Goal: Book appointment/travel/reservation

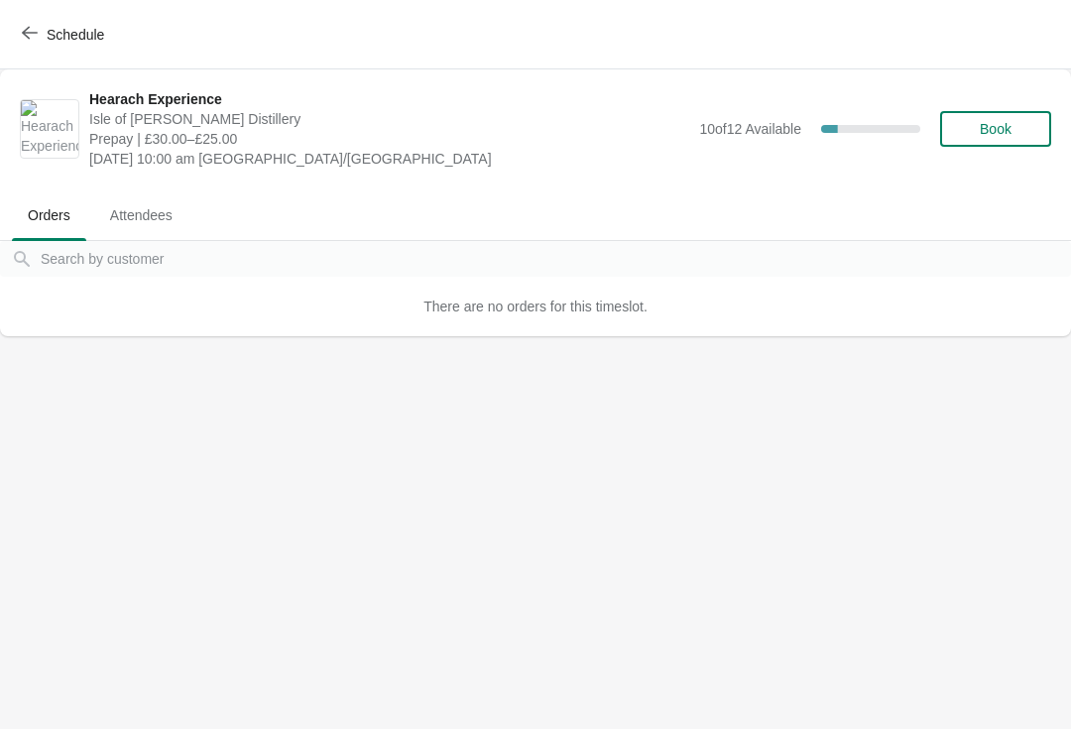
click at [54, 44] on button "Schedule" at bounding box center [65, 35] width 110 height 36
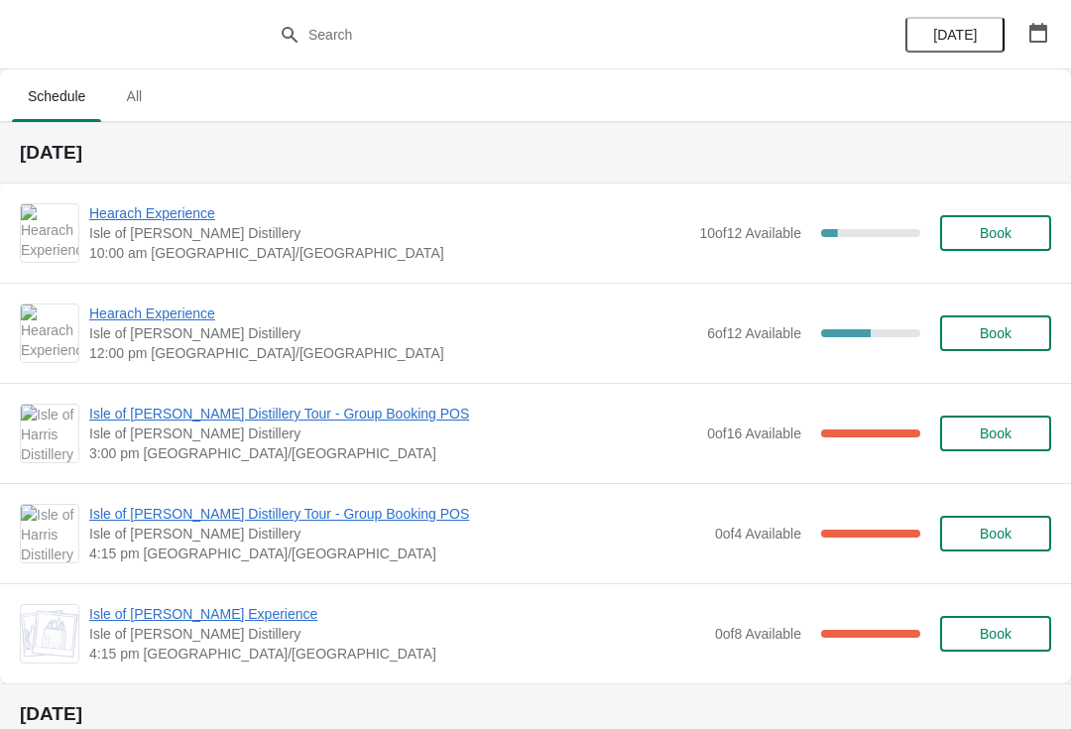
click at [705, 252] on div "Hearach Experience [GEOGRAPHIC_DATA][PERSON_NAME] 10:00 am [GEOGRAPHIC_DATA]/[G…" at bounding box center [570, 233] width 962 height 60
click at [128, 219] on span "Hearach Experience" at bounding box center [389, 213] width 600 height 20
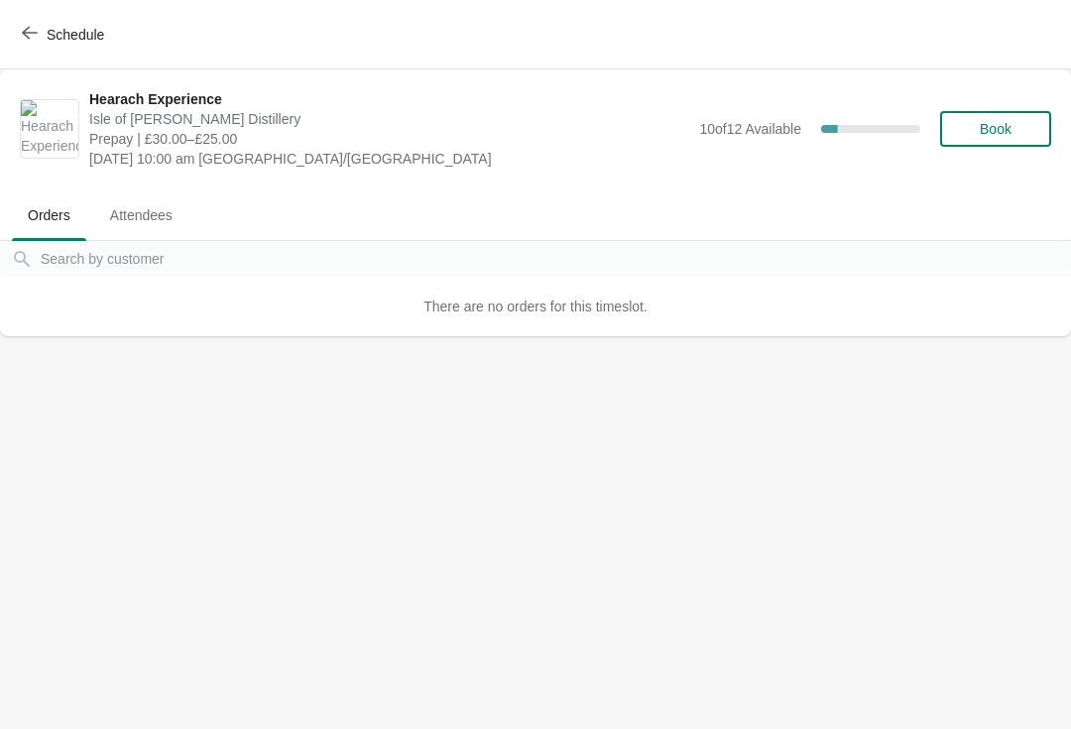
click at [24, 37] on icon "button" at bounding box center [30, 33] width 16 height 16
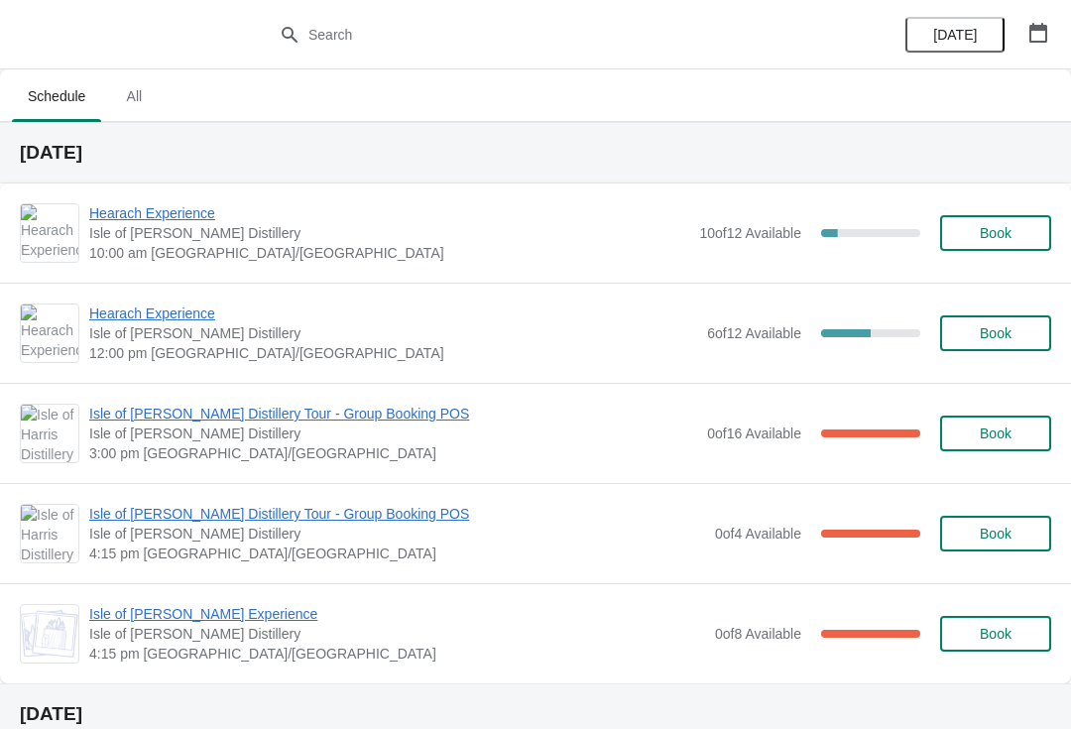
click at [140, 321] on span "Hearach Experience" at bounding box center [393, 314] width 608 height 20
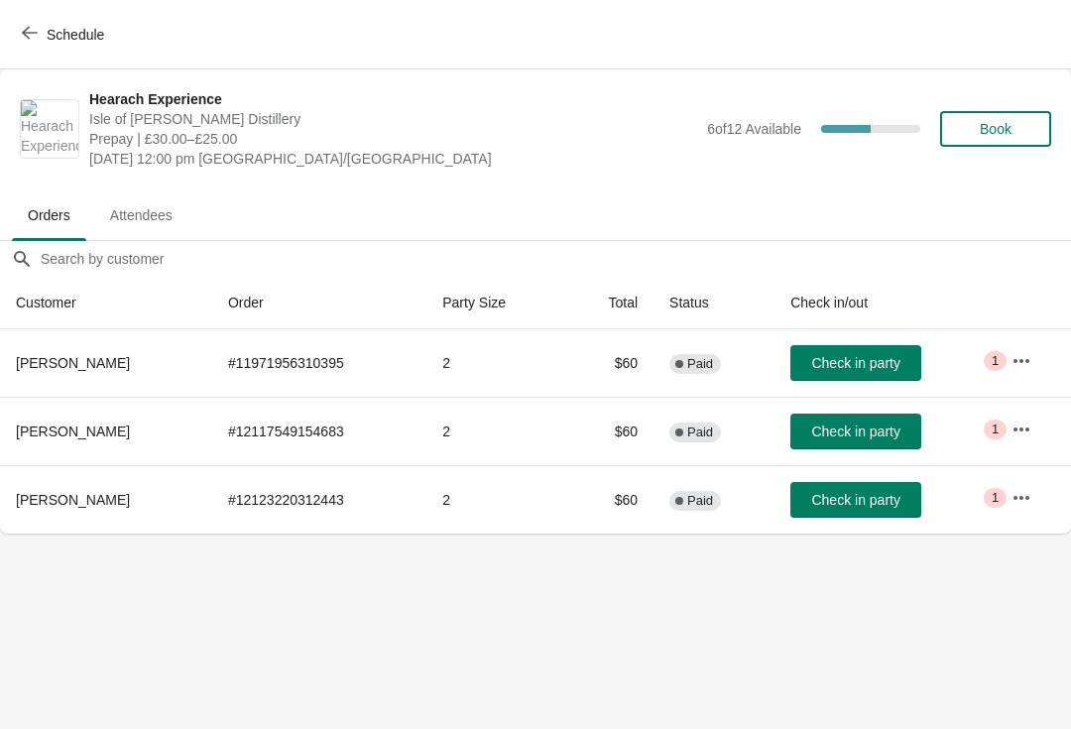
click at [50, 47] on button "Schedule" at bounding box center [65, 35] width 110 height 36
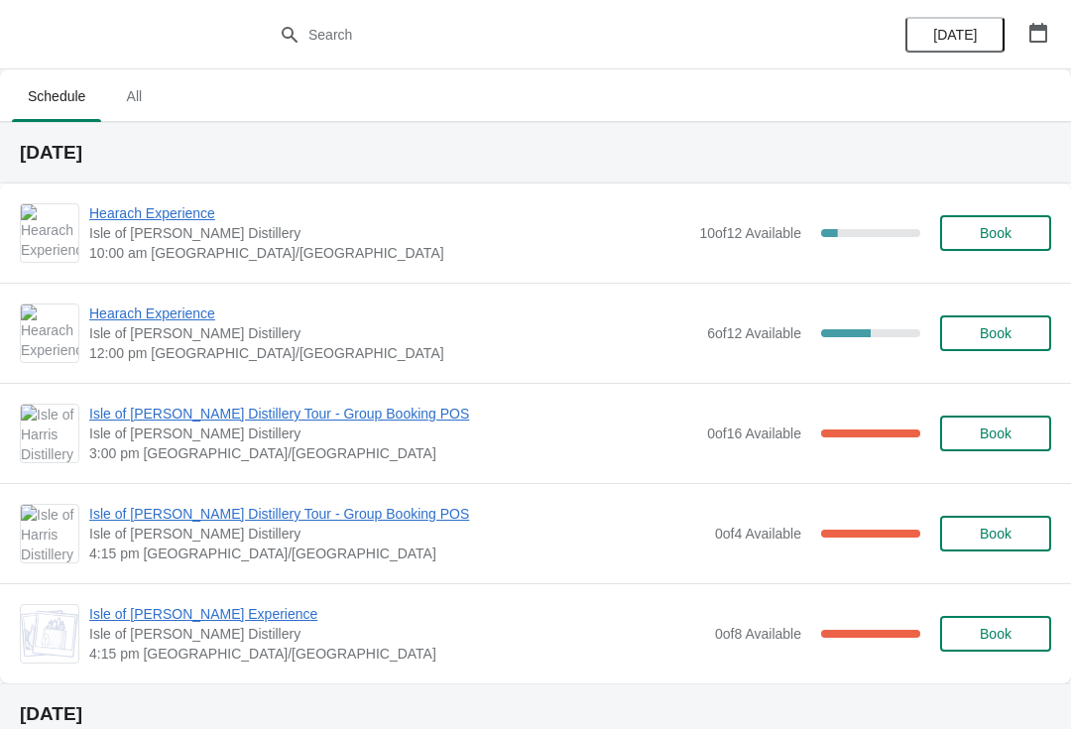
click at [147, 218] on span "Hearach Experience" at bounding box center [389, 213] width 600 height 20
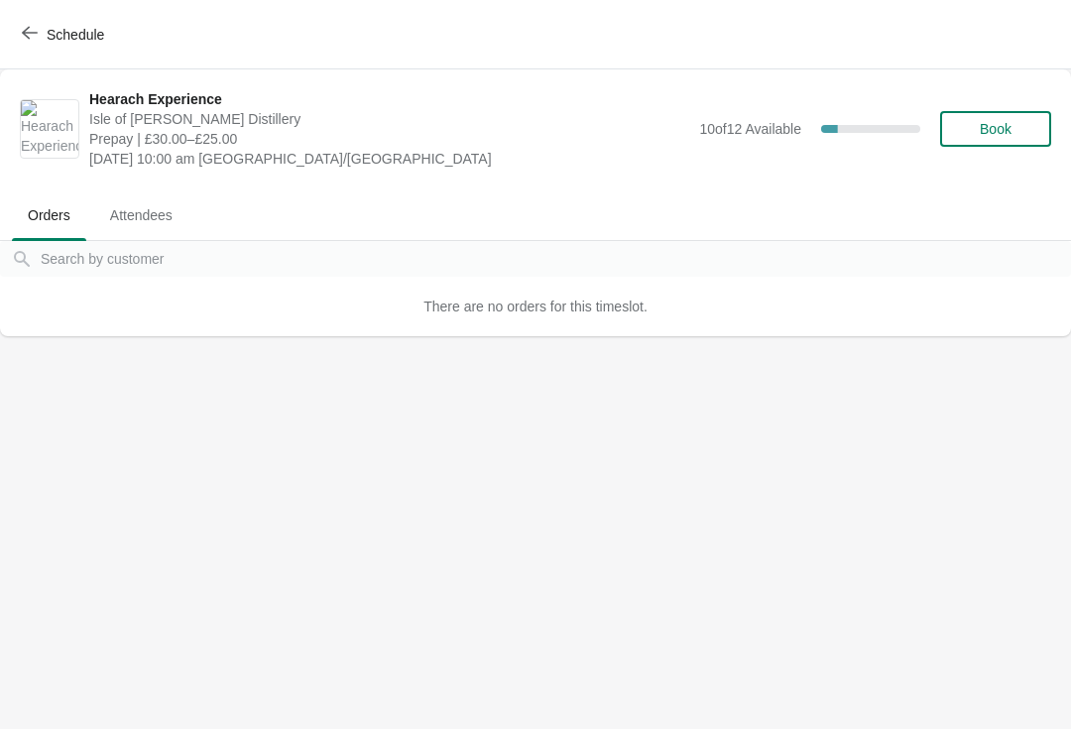
scroll to position [0, 1]
click at [58, 44] on button "Schedule" at bounding box center [65, 35] width 110 height 36
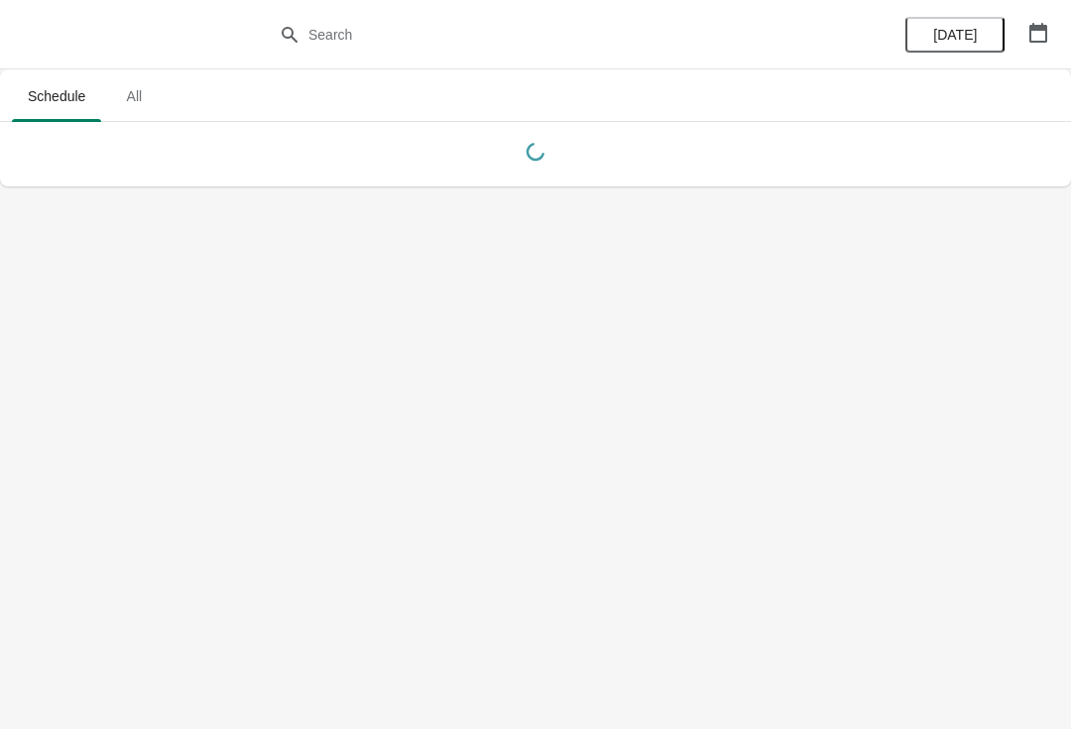
scroll to position [0, 0]
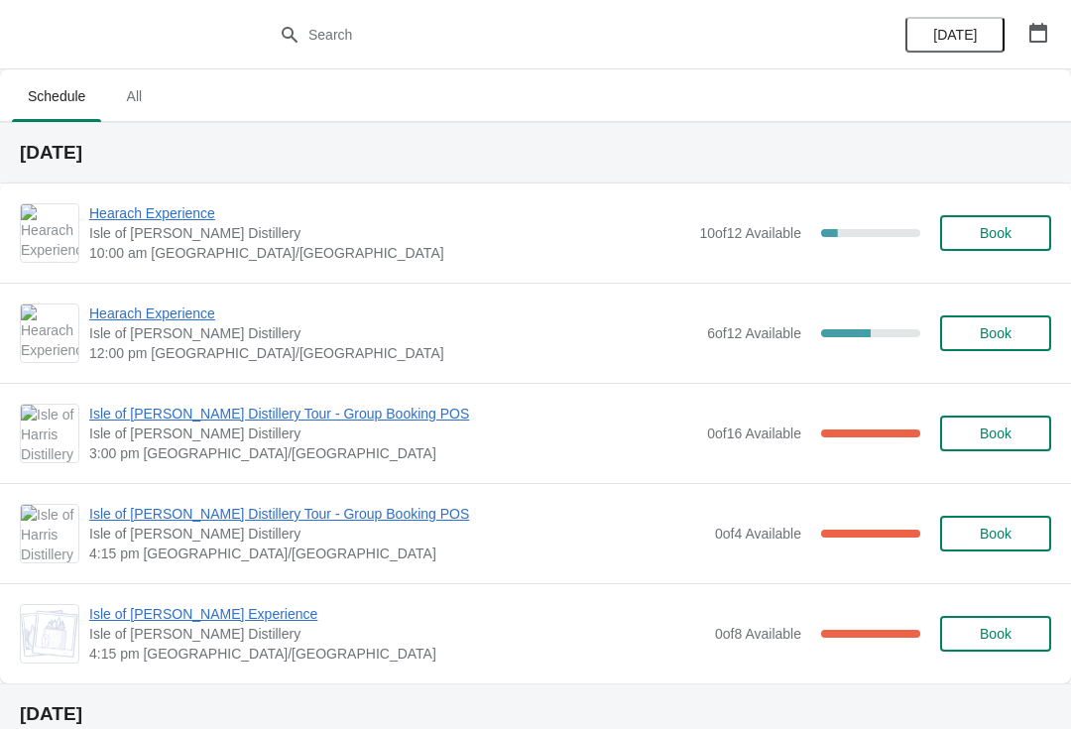
click at [157, 612] on span "Isle of [PERSON_NAME] Experience" at bounding box center [397, 614] width 616 height 20
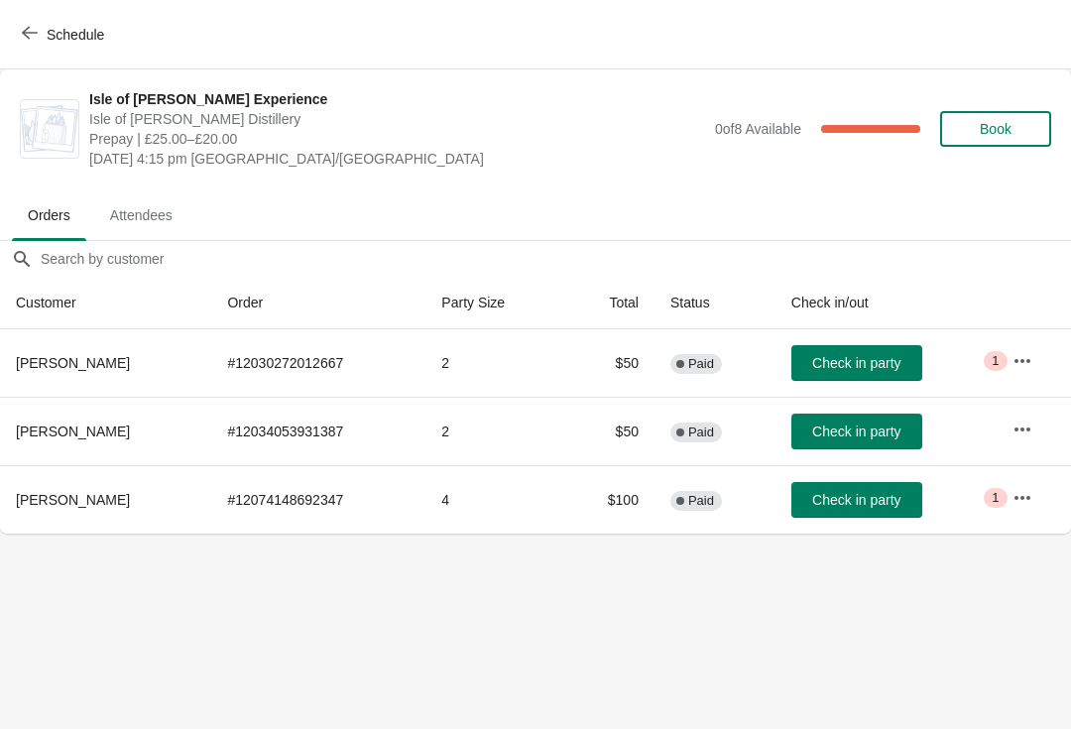
click at [35, 44] on button "Schedule" at bounding box center [65, 35] width 110 height 36
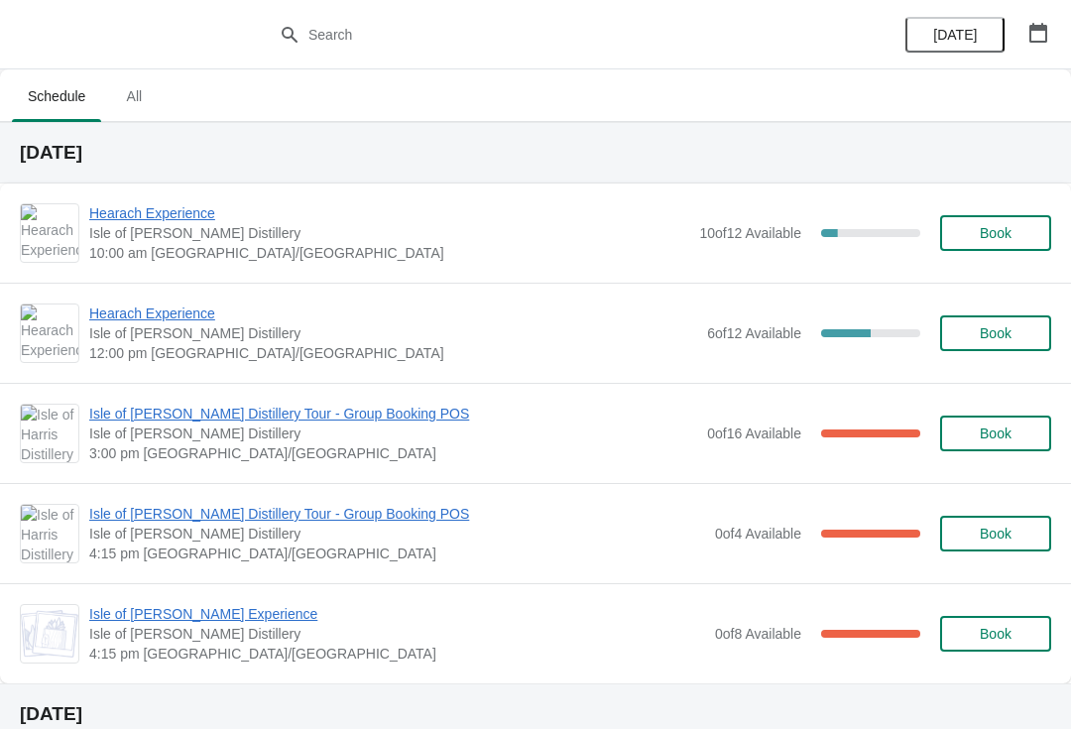
click at [155, 514] on span "Isle of [PERSON_NAME] Distillery Tour - Group Booking POS" at bounding box center [397, 514] width 616 height 20
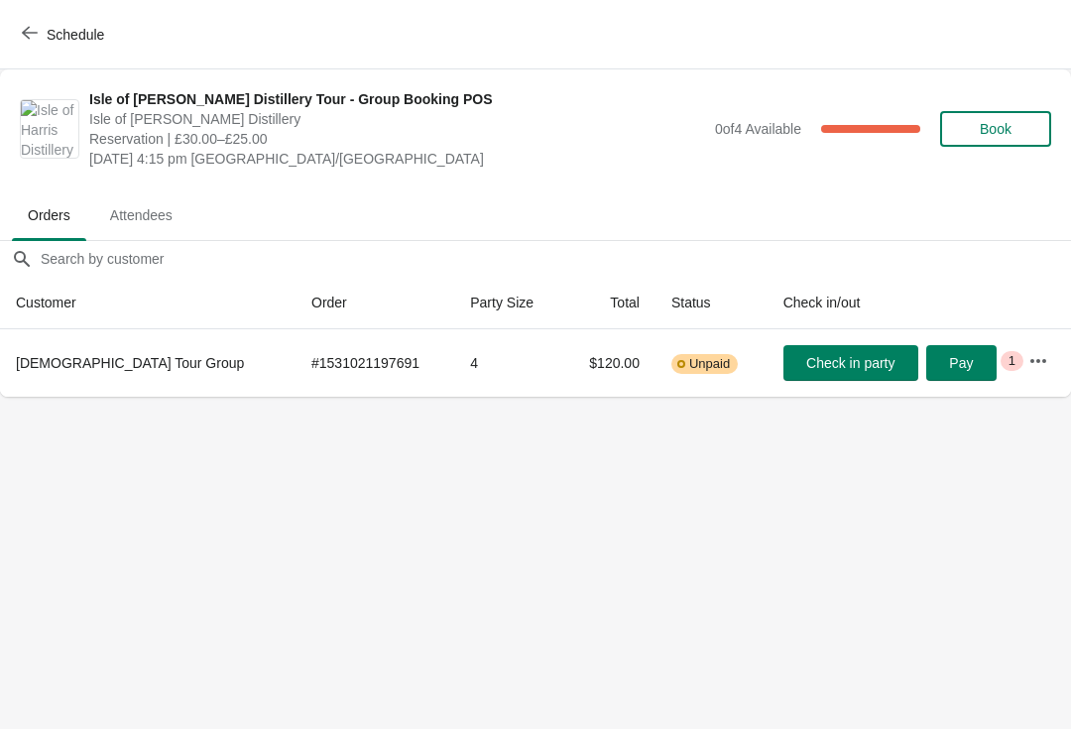
click at [28, 36] on icon "button" at bounding box center [30, 33] width 16 height 16
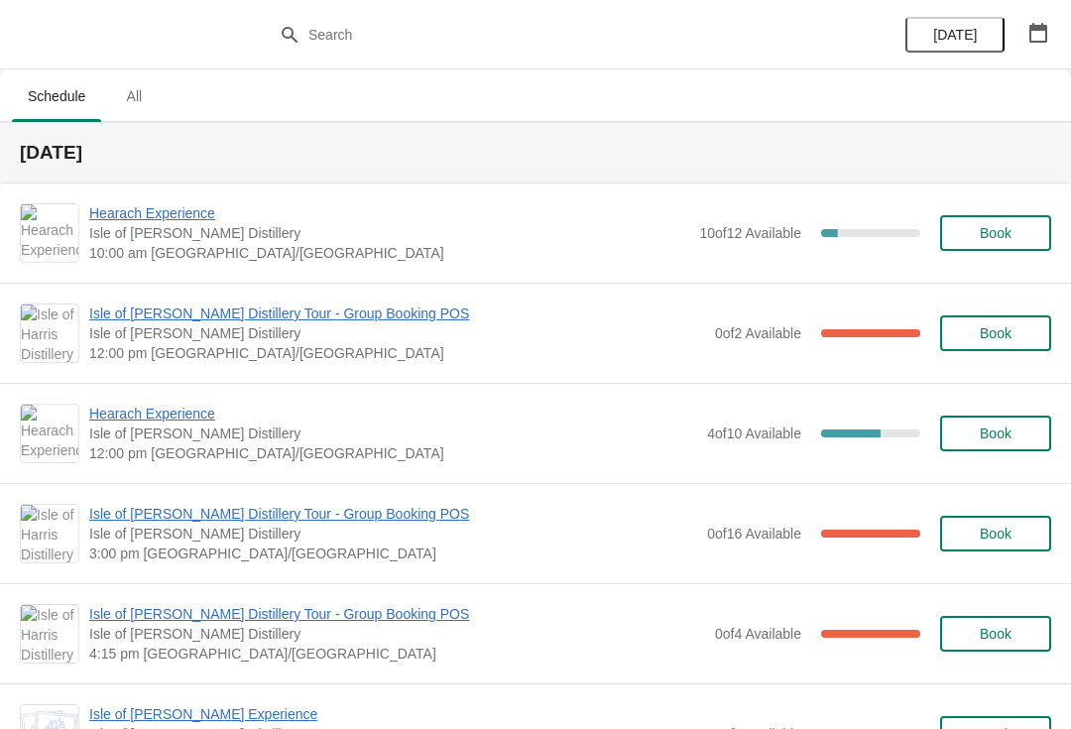
click at [168, 213] on span "Hearach Experience" at bounding box center [389, 213] width 600 height 20
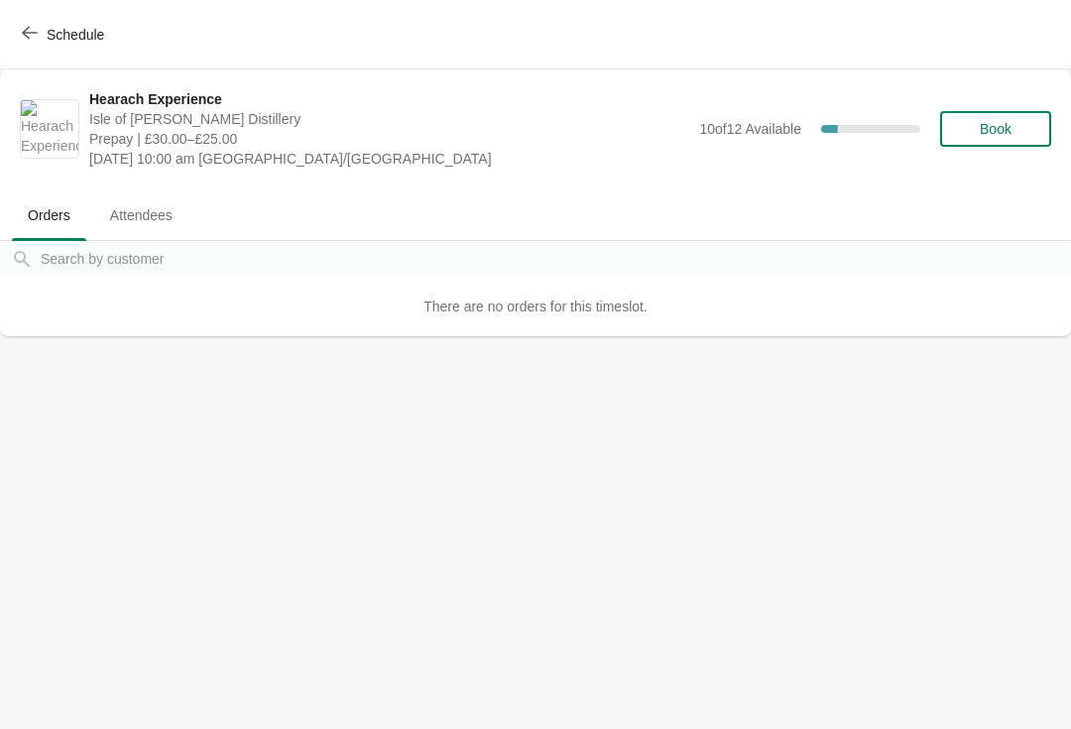
click at [7, 62] on div "Schedule" at bounding box center [535, 34] width 1071 height 69
click at [22, 26] on icon "button" at bounding box center [30, 33] width 16 height 16
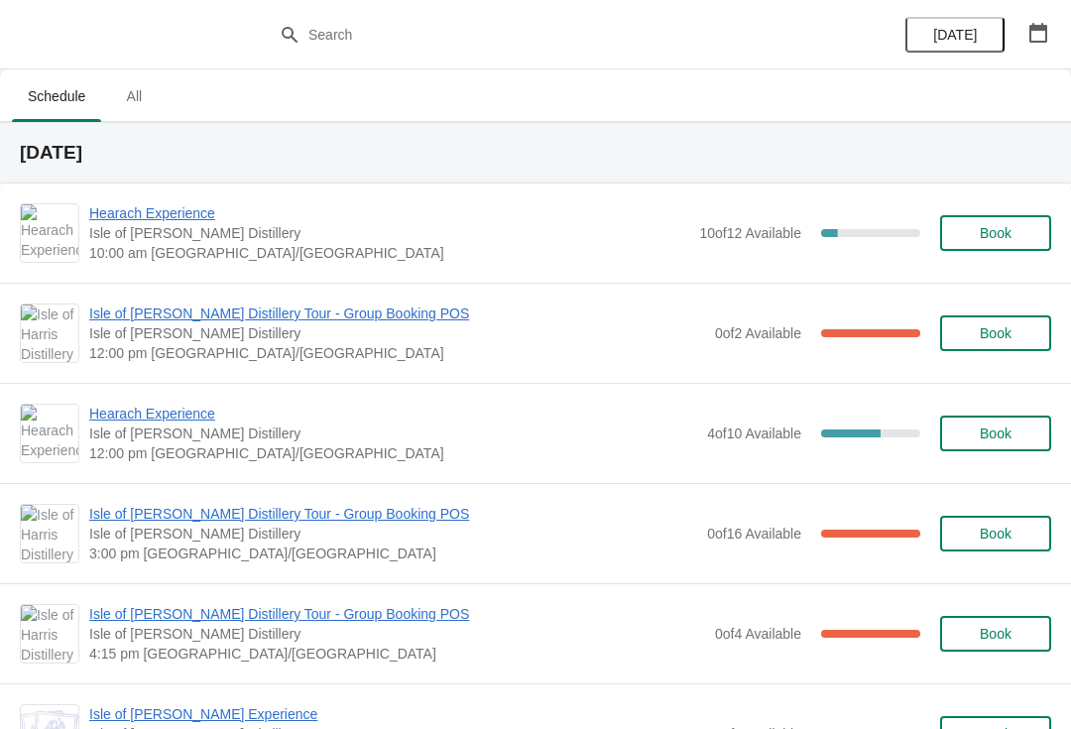
click at [1059, 718] on div "Isle of Harris Gin Experience Isle of Harris Distillery 4:15 pm Europe/London 0…" at bounding box center [535, 734] width 1071 height 100
click at [102, 722] on span "Isle of [PERSON_NAME] Experience" at bounding box center [397, 714] width 616 height 20
click at [311, 321] on span "Isle of [PERSON_NAME] Distillery Tour - Group Booking POS" at bounding box center [397, 314] width 616 height 20
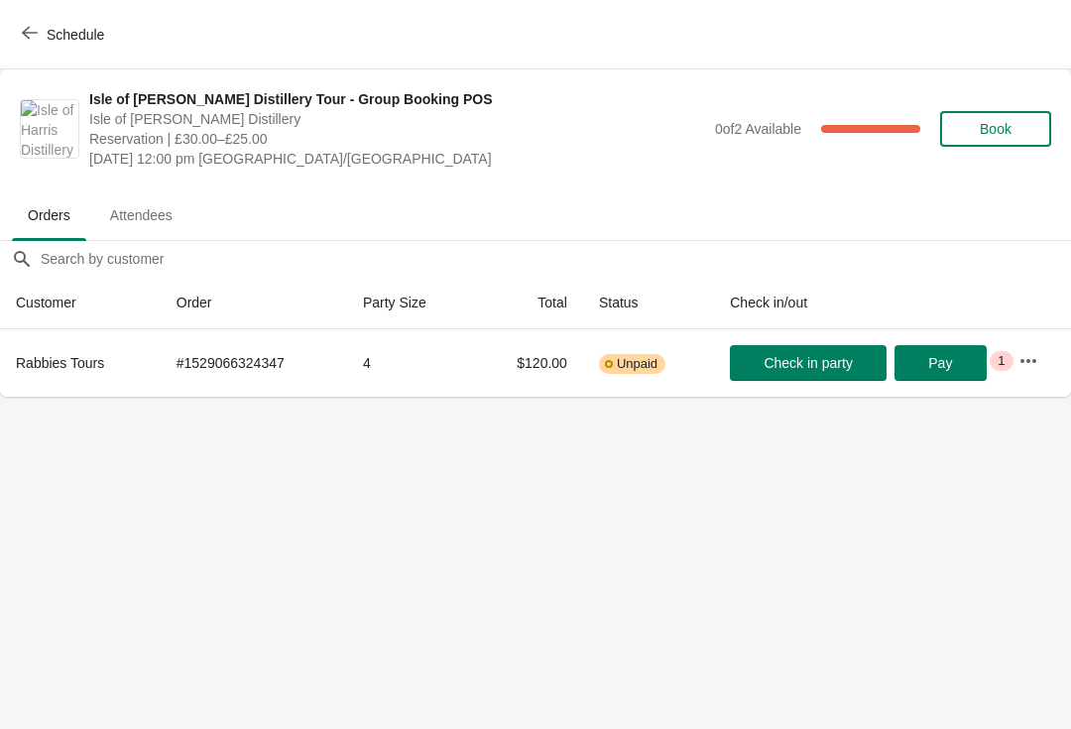
click at [1032, 362] on icon "button" at bounding box center [1029, 361] width 20 height 20
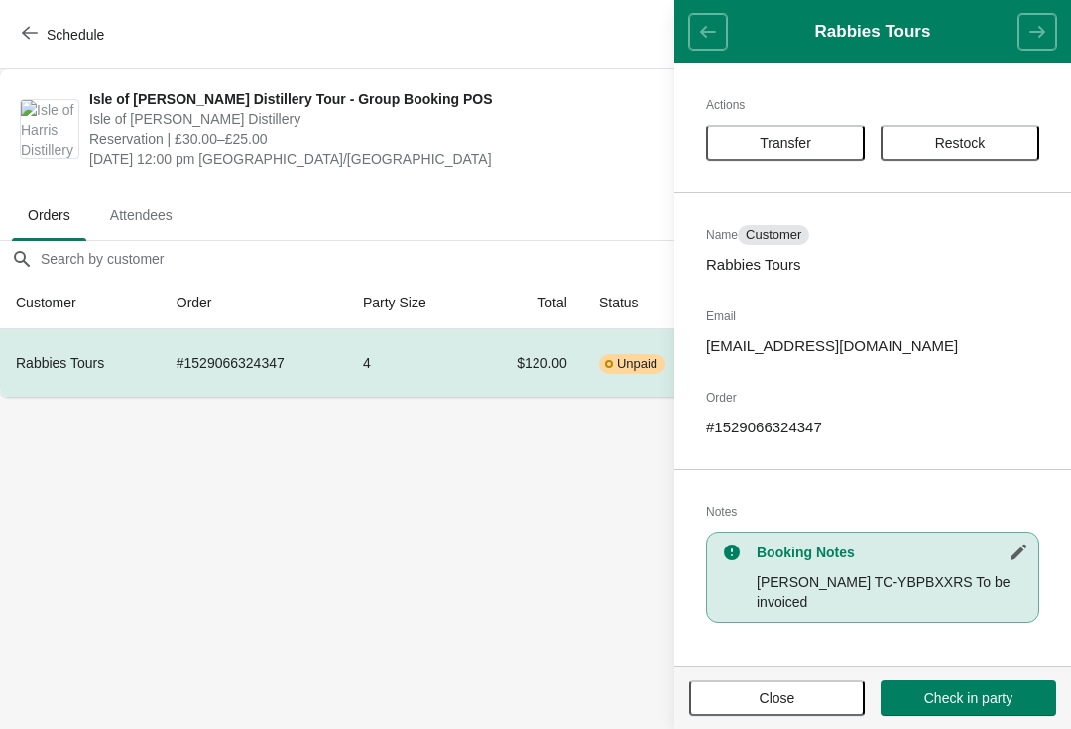
click at [980, 152] on button "Restock" at bounding box center [960, 143] width 159 height 36
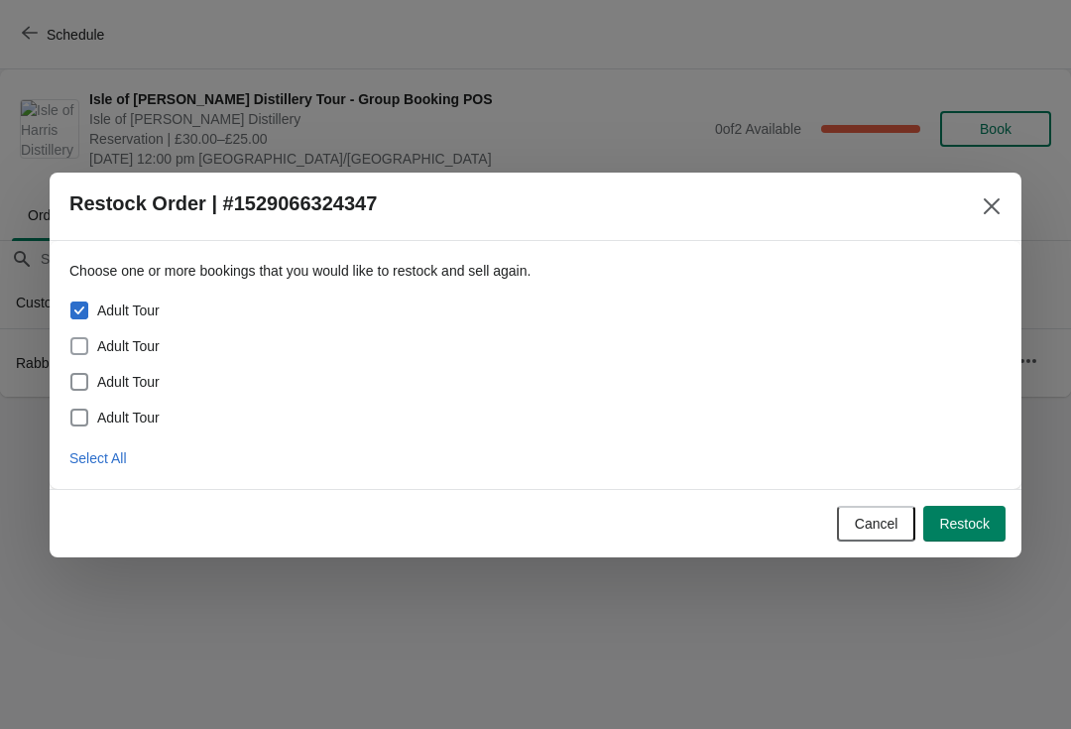
click at [85, 344] on span at bounding box center [79, 346] width 18 height 18
click at [71, 338] on input "Adult Tour" at bounding box center [70, 337] width 1 height 1
checkbox input "true"
click at [82, 380] on span at bounding box center [79, 382] width 18 height 18
click at [71, 374] on input "Adult Tour" at bounding box center [70, 373] width 1 height 1
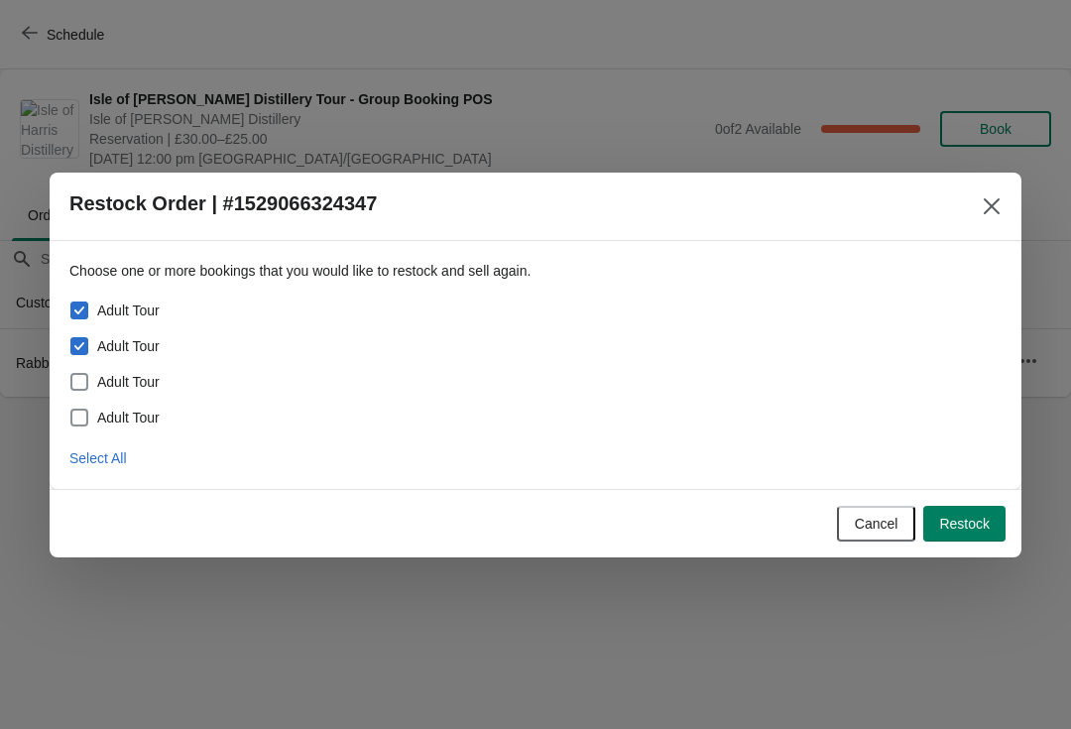
checkbox input "true"
click at [86, 410] on span at bounding box center [79, 418] width 18 height 18
click at [71, 410] on input "Adult Tour" at bounding box center [70, 409] width 1 height 1
checkbox input "true"
click at [971, 528] on span "Restock" at bounding box center [964, 524] width 51 height 16
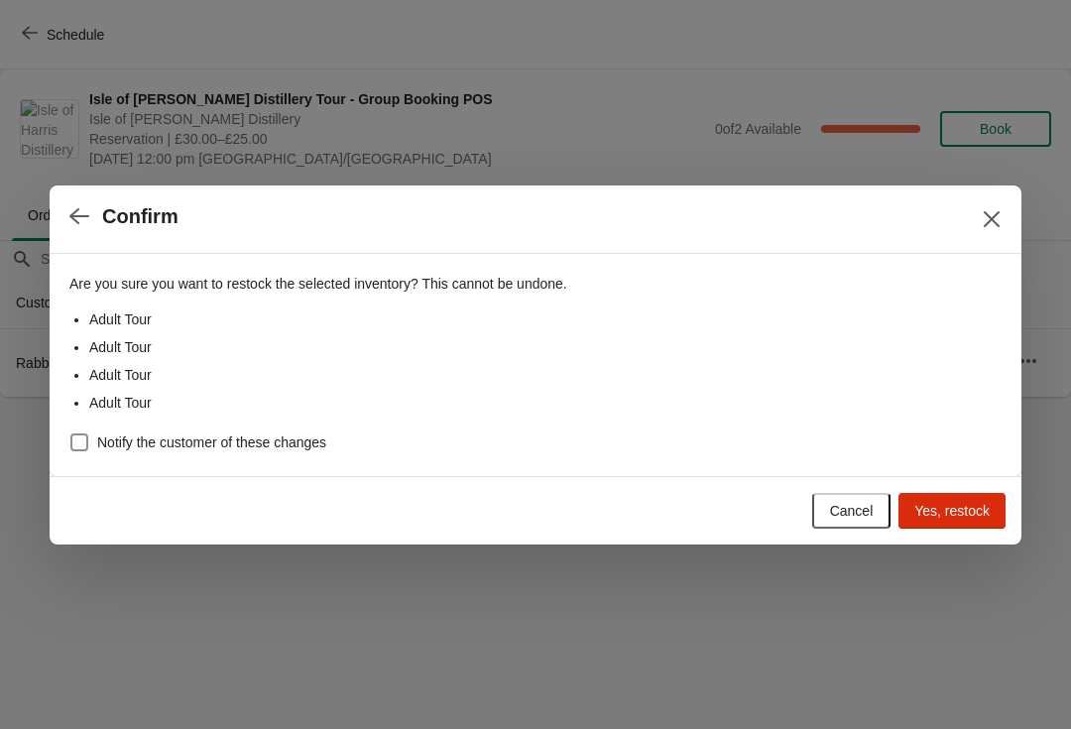
click at [947, 526] on button "Yes, restock" at bounding box center [952, 511] width 107 height 36
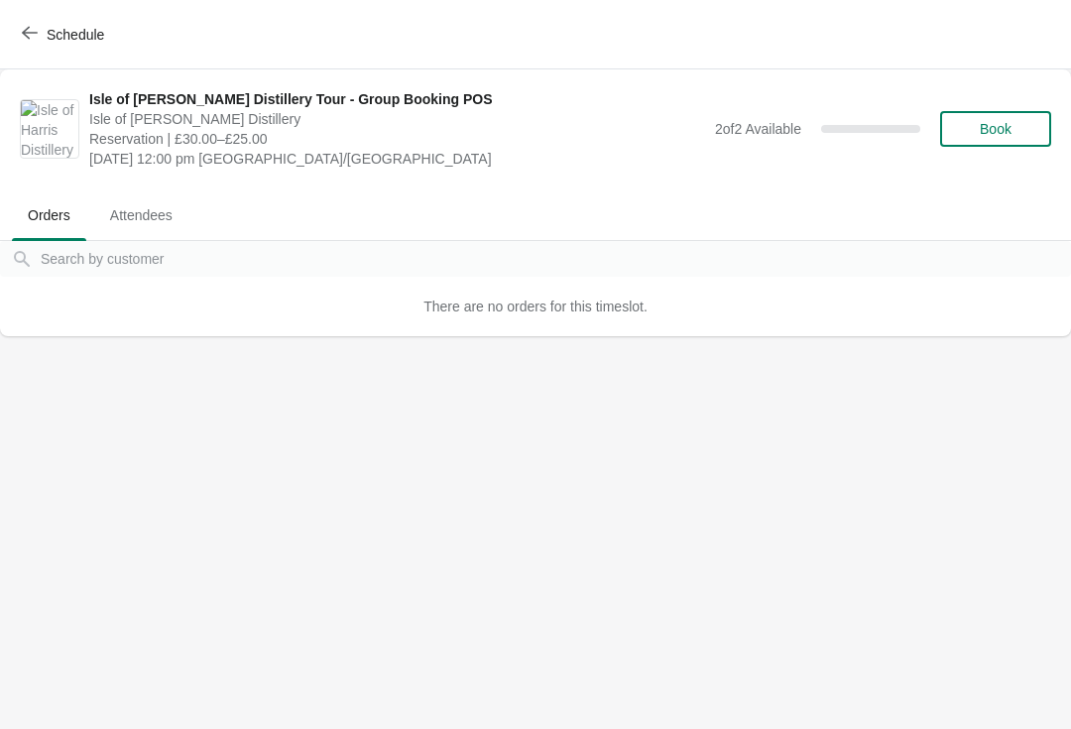
click at [1017, 133] on span "Book" at bounding box center [995, 129] width 75 height 16
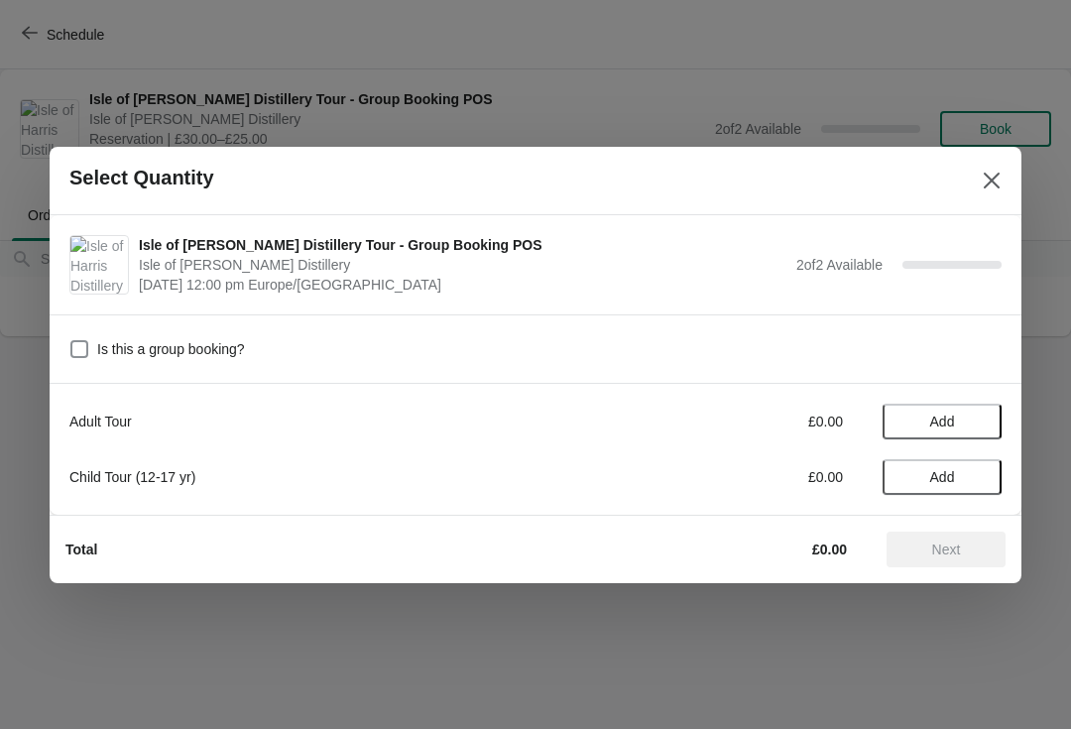
click at [977, 423] on span "Add" at bounding box center [942, 422] width 83 height 16
click at [983, 422] on icon at bounding box center [976, 421] width 21 height 21
click at [972, 556] on span "Next" at bounding box center [946, 550] width 87 height 16
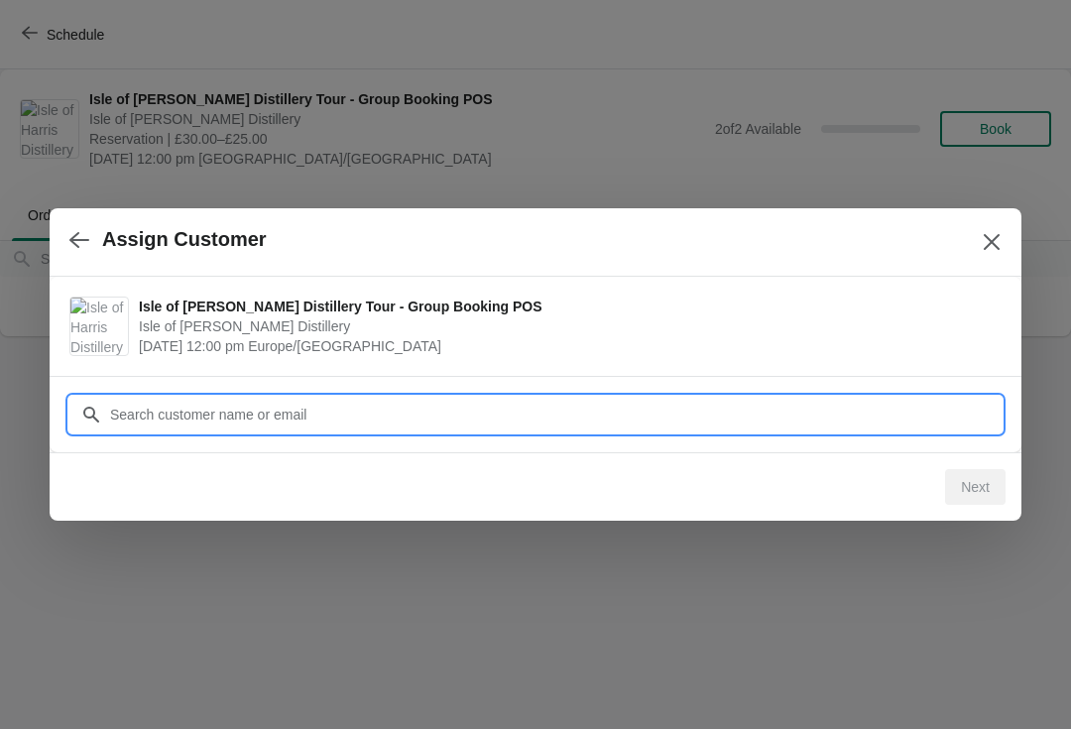
click at [748, 415] on input "Customer" at bounding box center [555, 415] width 893 height 36
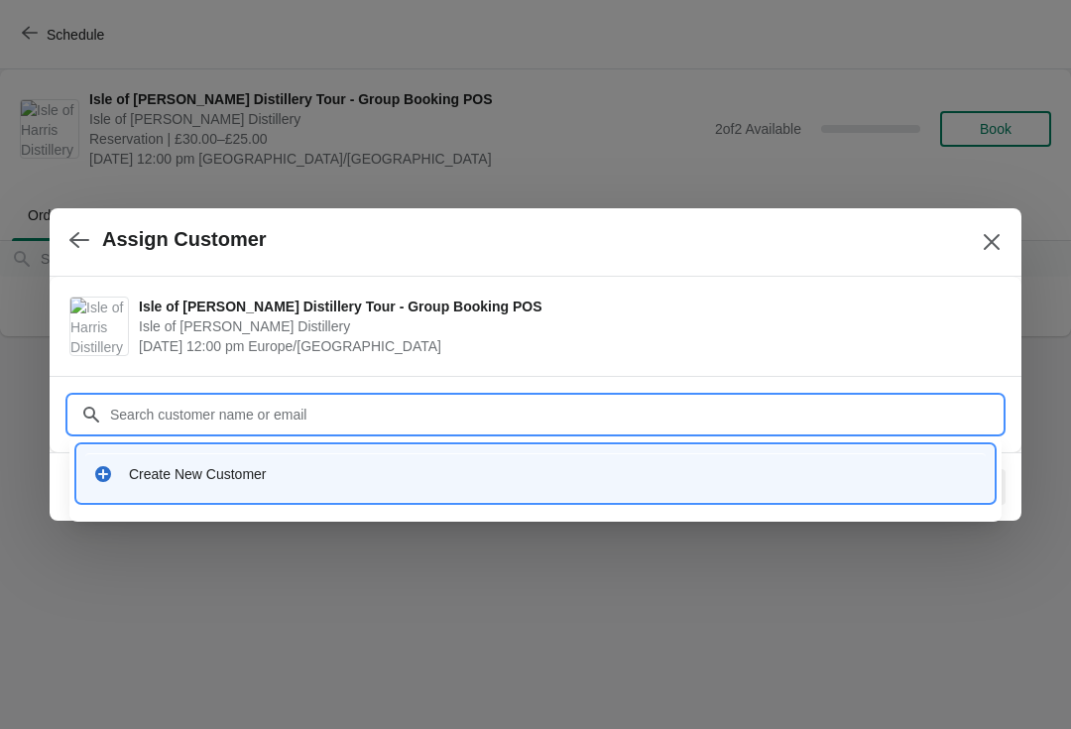
click at [165, 469] on div "Create New Customer" at bounding box center [553, 474] width 849 height 20
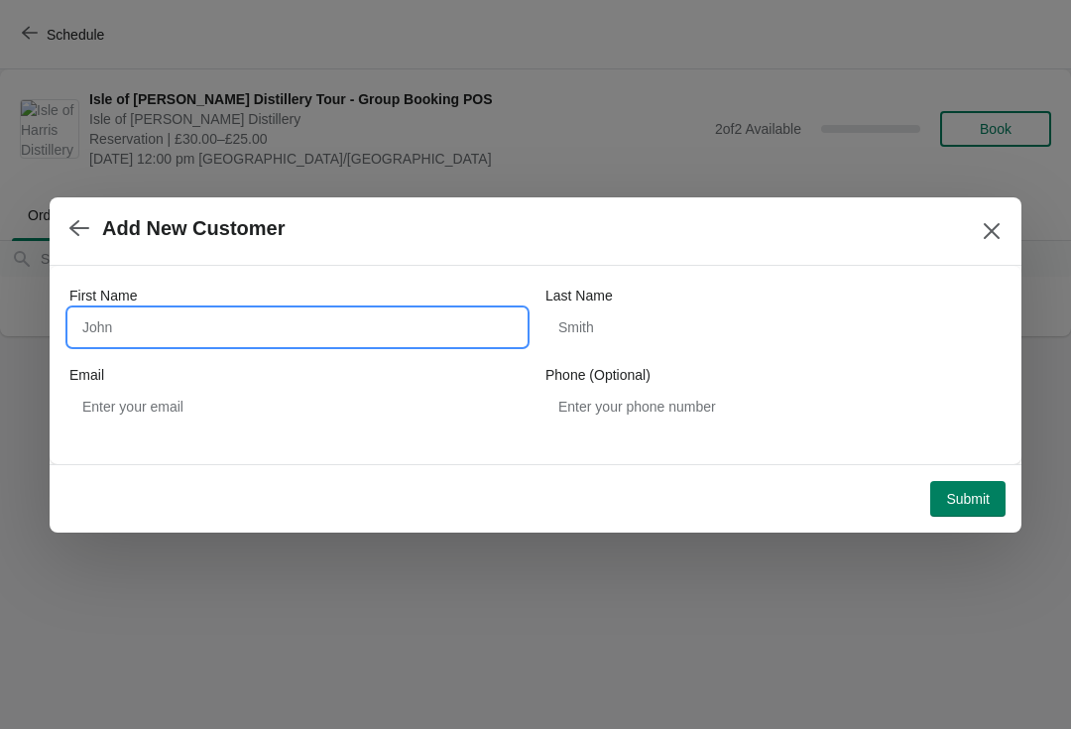
click at [136, 312] on input "First Name" at bounding box center [297, 328] width 456 height 36
type input "Tim"
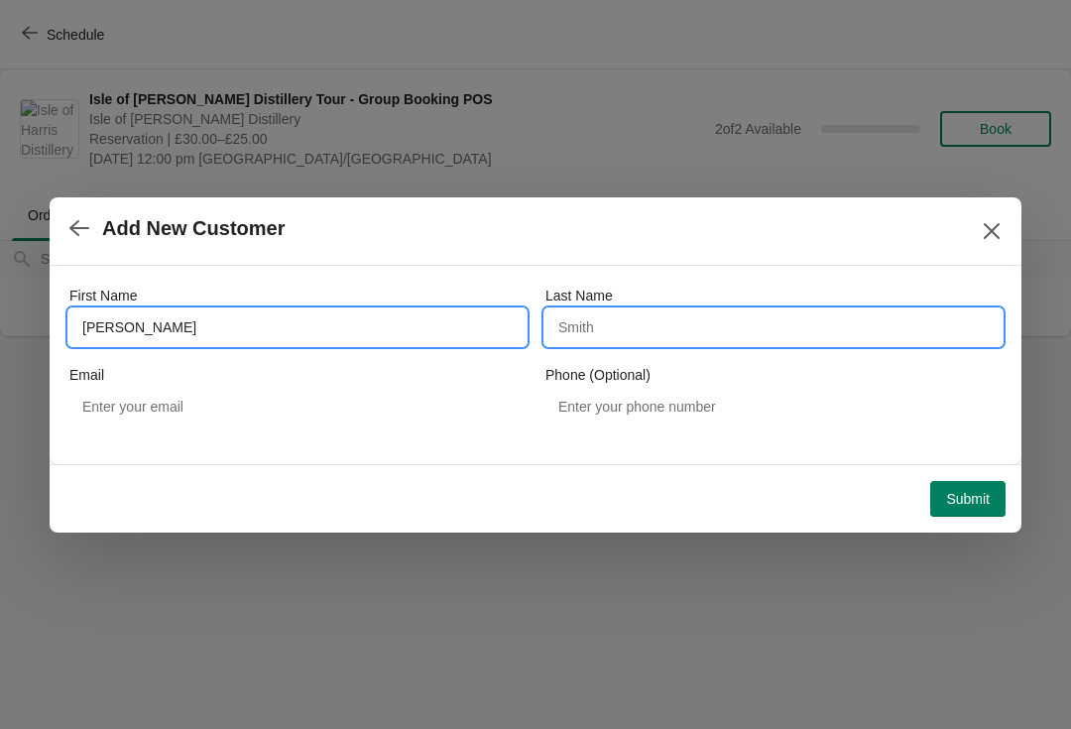
click at [742, 343] on input "Last Name" at bounding box center [774, 328] width 456 height 36
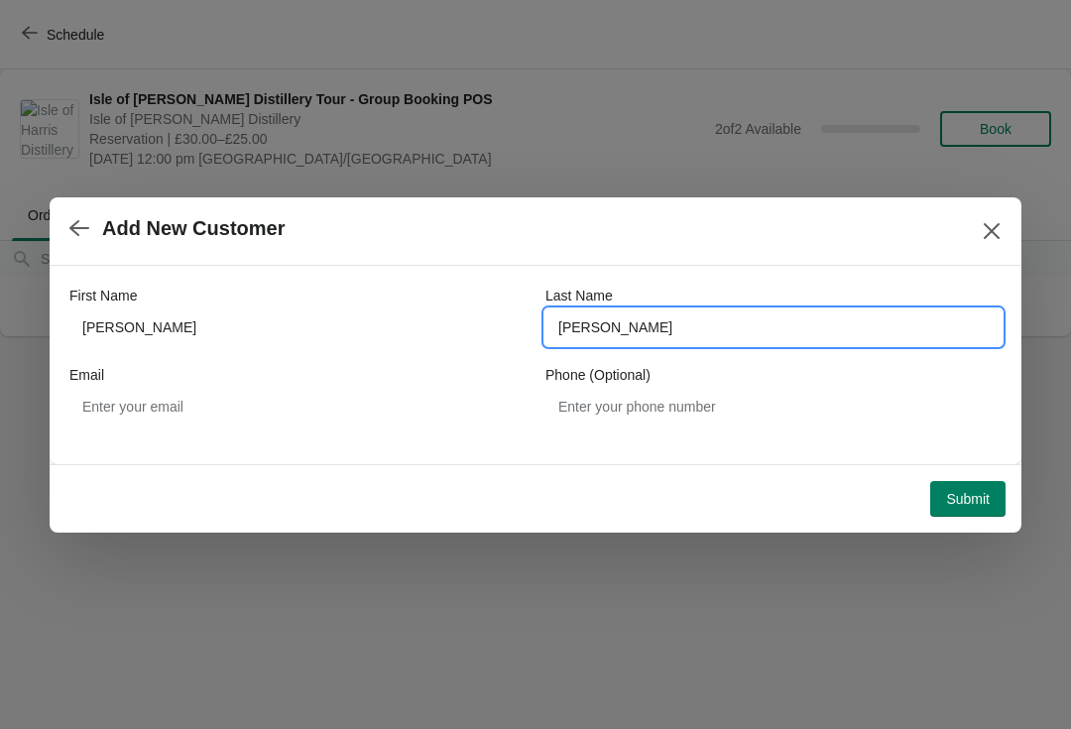
type input "Cockroft"
click at [986, 512] on button "Submit" at bounding box center [968, 499] width 75 height 36
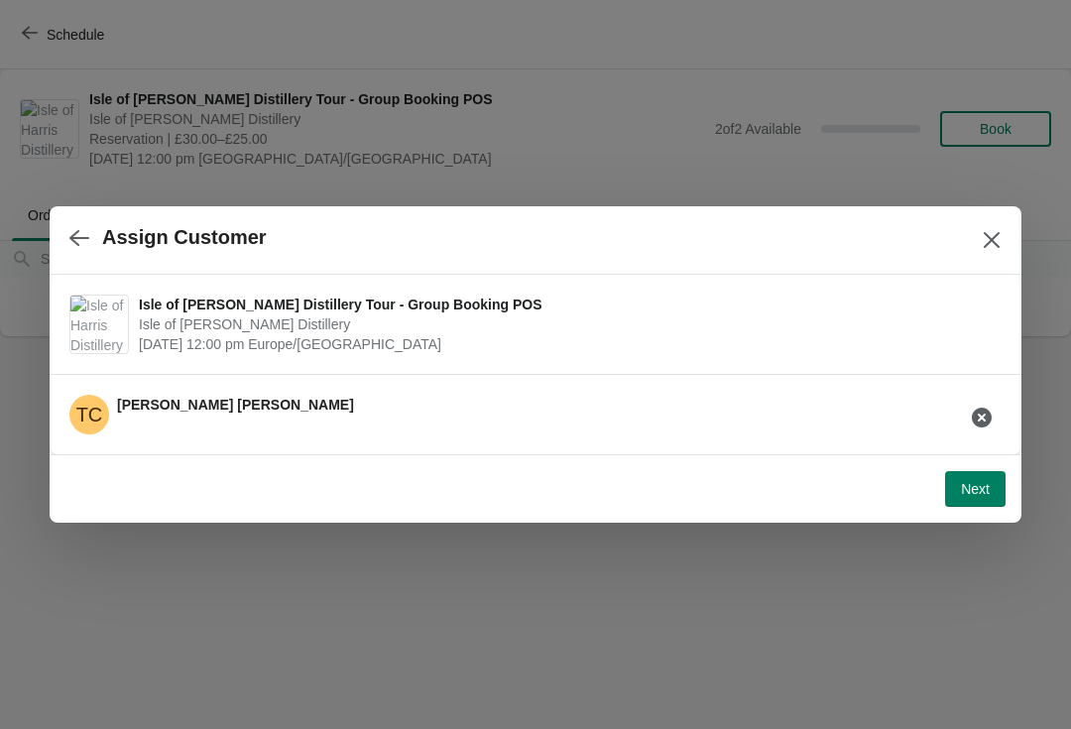
click at [988, 504] on button "Next" at bounding box center [975, 489] width 61 height 36
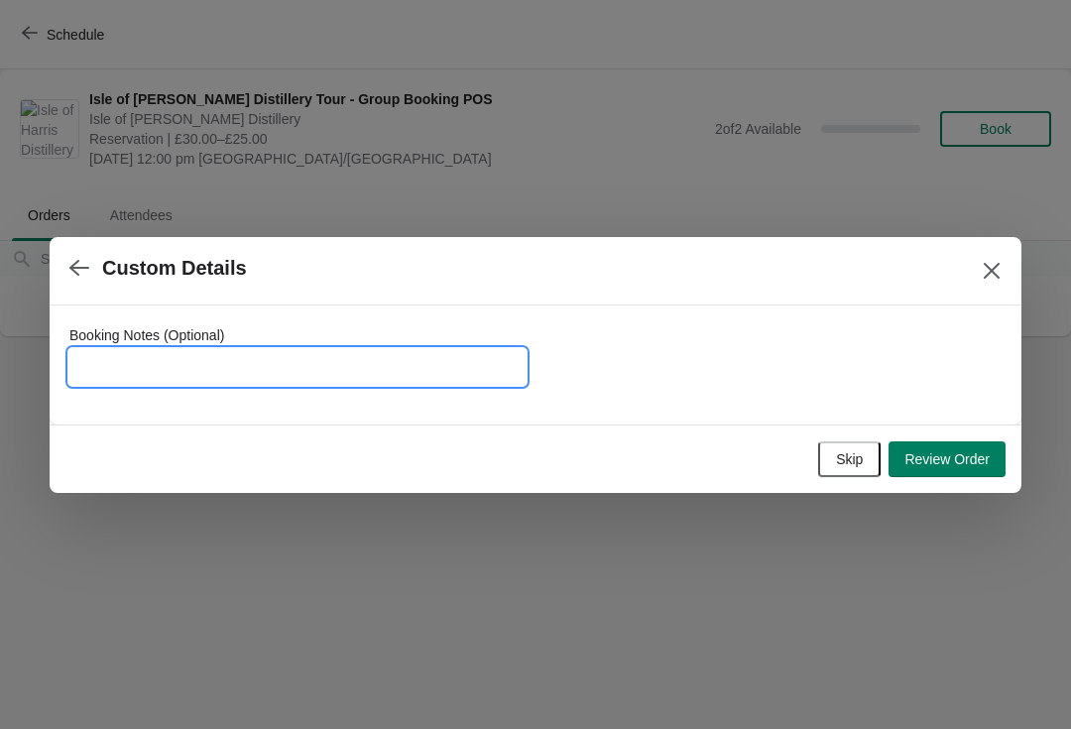
click at [121, 370] on input "Booking Notes (Optional)" at bounding box center [297, 367] width 456 height 36
type input "Tim paid for this tour on 03.09 #349368"
click at [974, 470] on button "Review Order" at bounding box center [947, 459] width 117 height 36
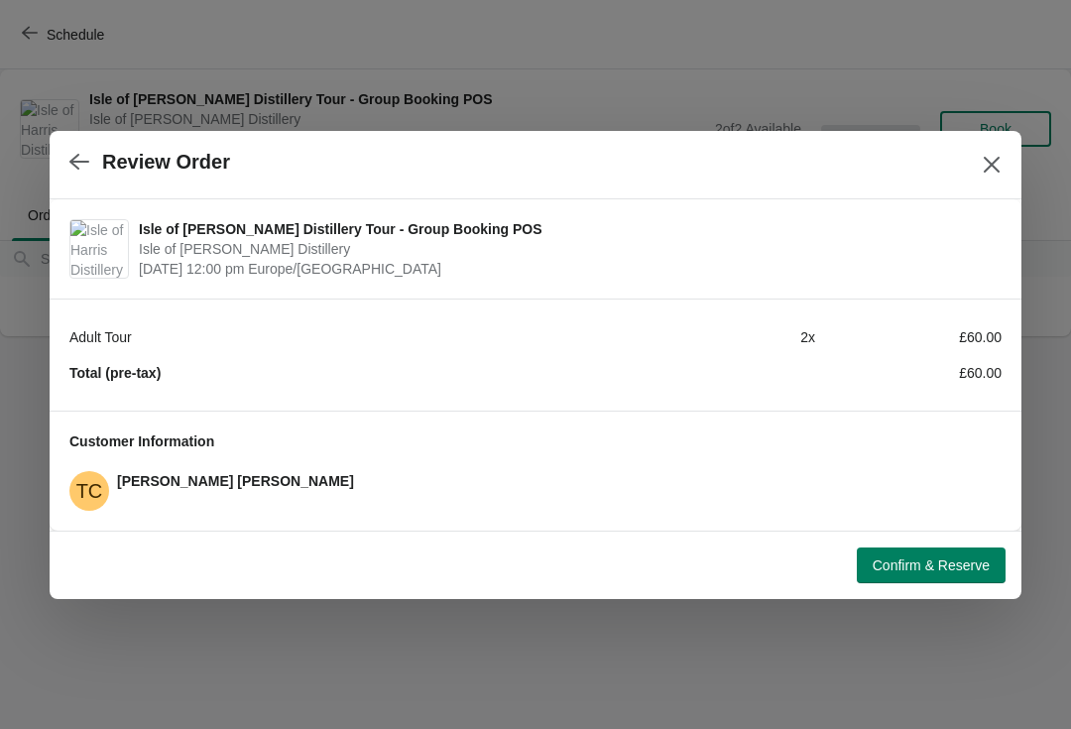
click at [947, 572] on span "Confirm & Reserve" at bounding box center [931, 566] width 117 height 16
click at [95, 170] on button "button" at bounding box center [80, 162] width 36 height 39
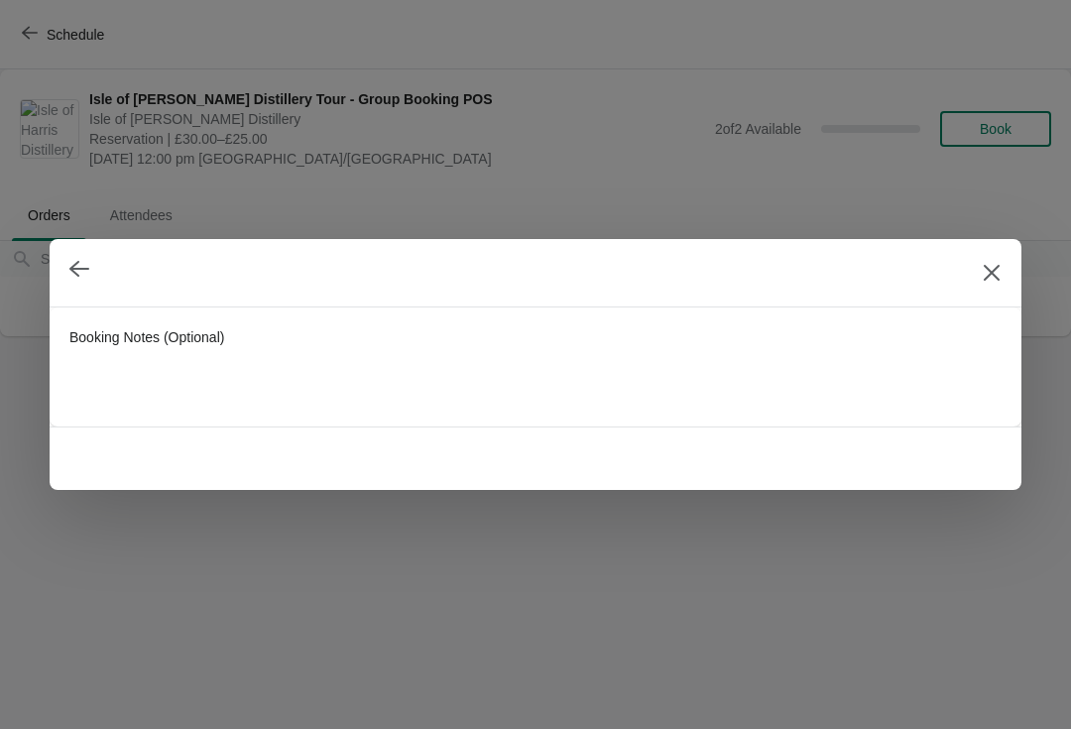
type input "Tim paid for this tour on 03.09 #349368"
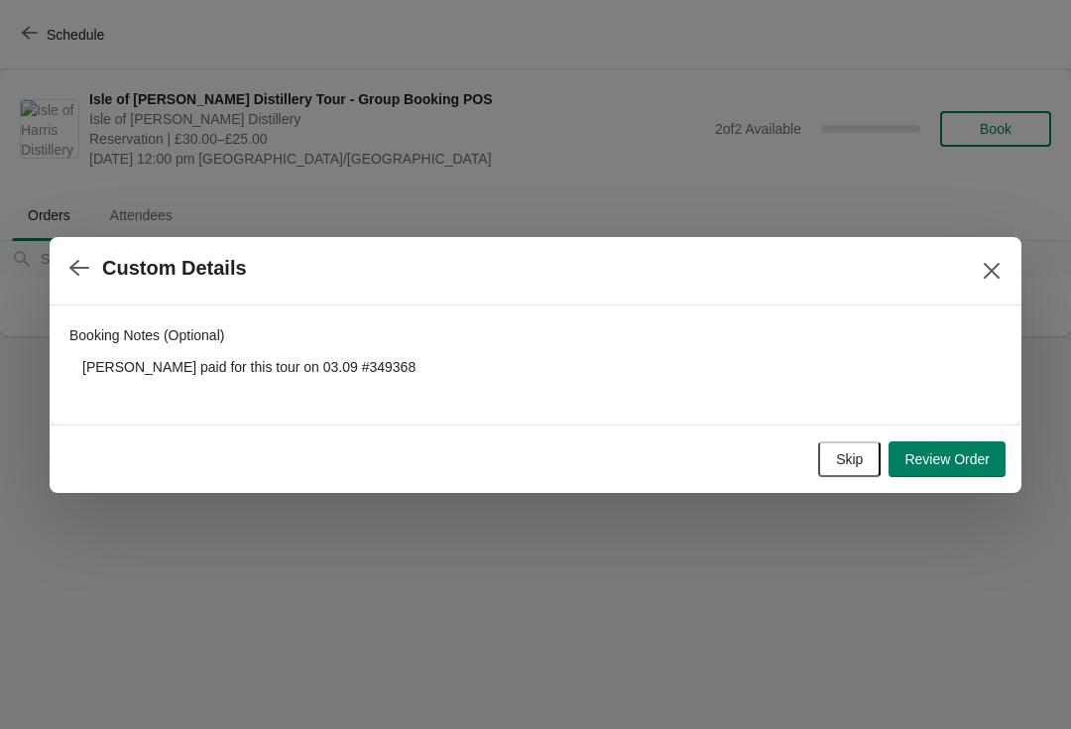
click at [973, 466] on span "Review Order" at bounding box center [947, 459] width 85 height 16
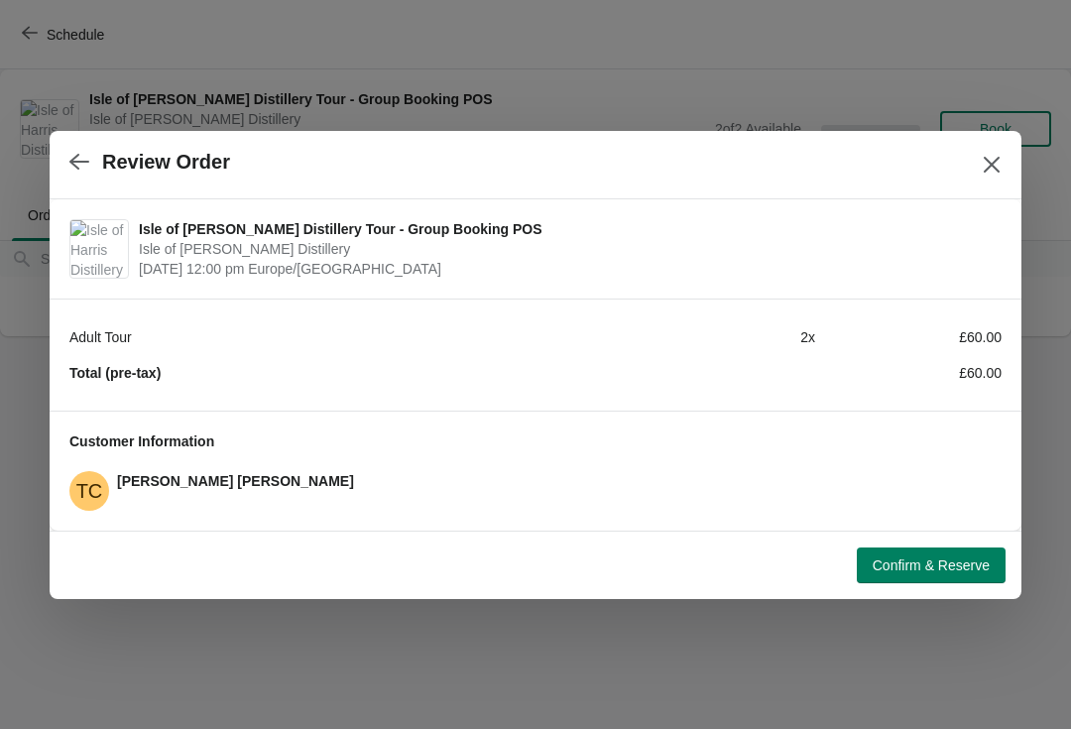
click at [928, 580] on button "Confirm & Reserve" at bounding box center [931, 566] width 149 height 36
click at [996, 161] on icon "Close" at bounding box center [992, 164] width 16 height 16
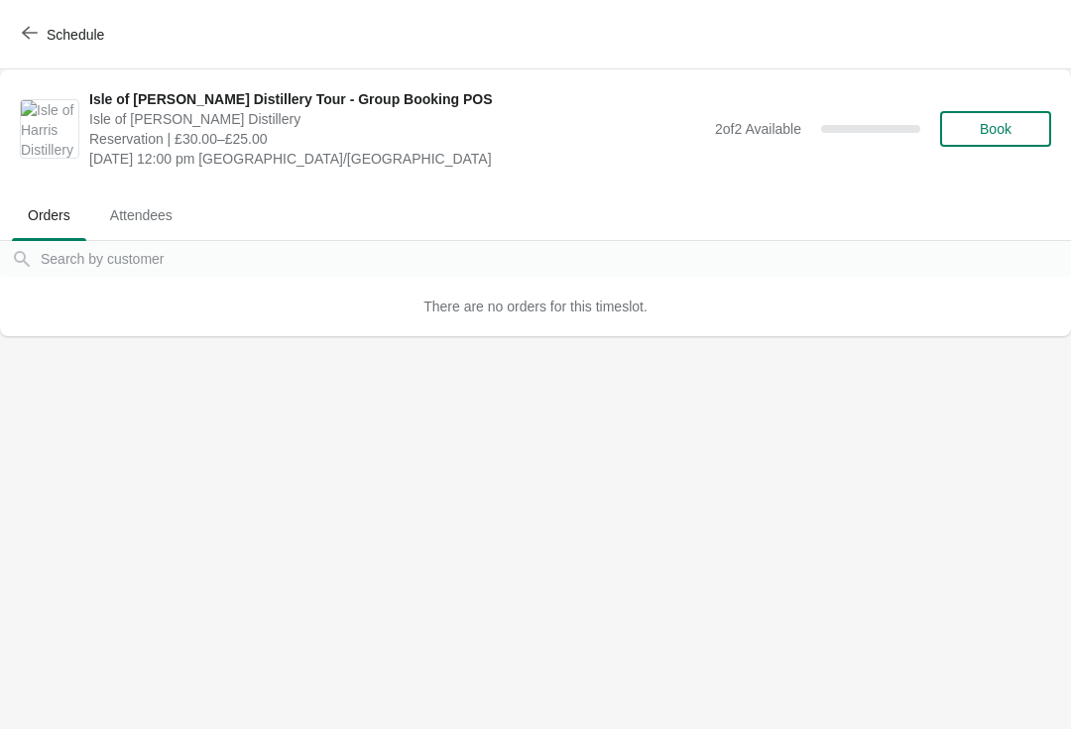
click at [984, 130] on span "Book" at bounding box center [996, 129] width 32 height 16
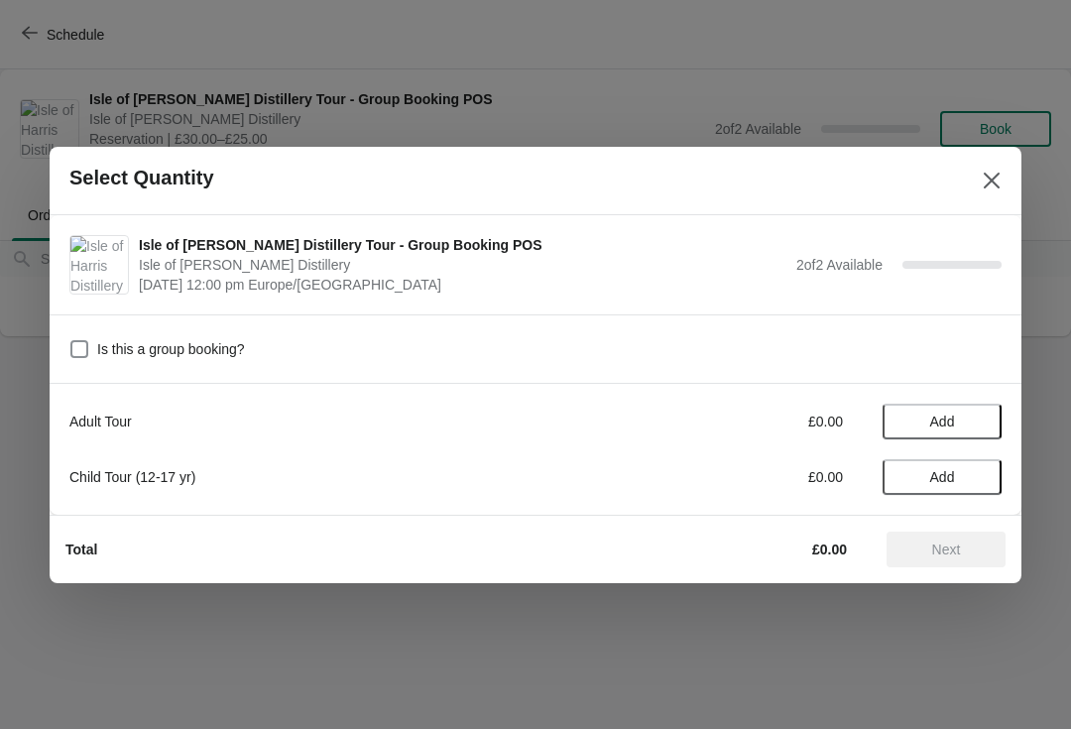
click at [963, 426] on span "Add" at bounding box center [942, 422] width 83 height 16
click at [981, 422] on icon at bounding box center [976, 421] width 21 height 21
click at [965, 551] on span "Next" at bounding box center [946, 550] width 87 height 16
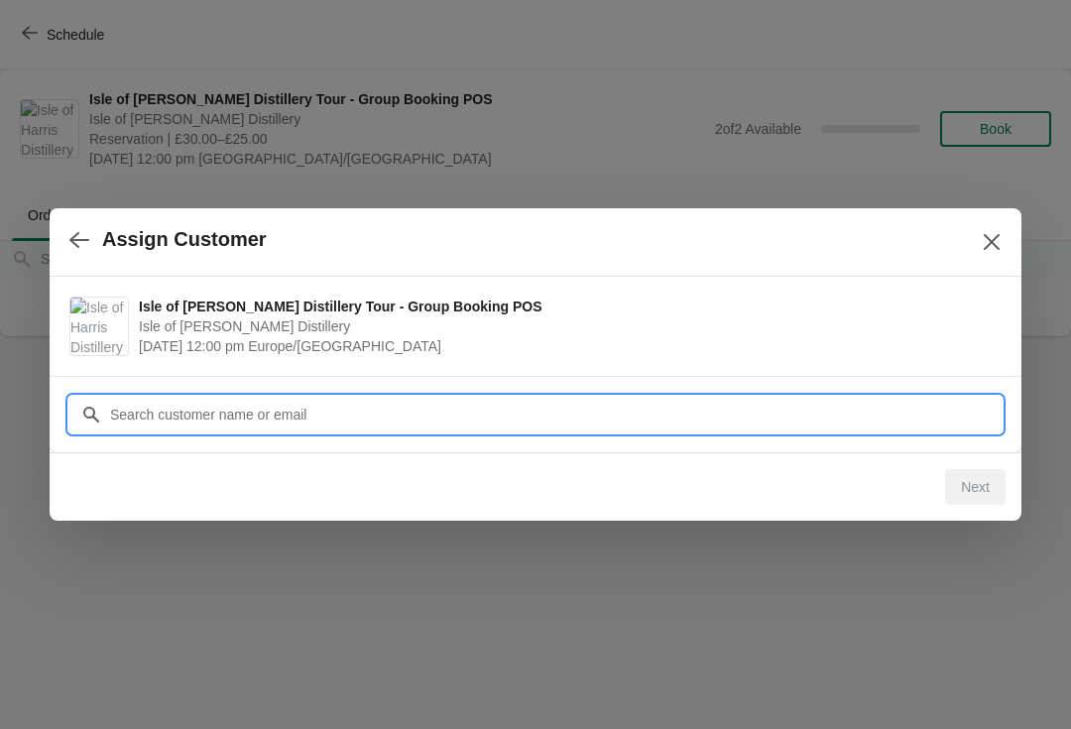
click at [626, 401] on input "Customer" at bounding box center [555, 415] width 893 height 36
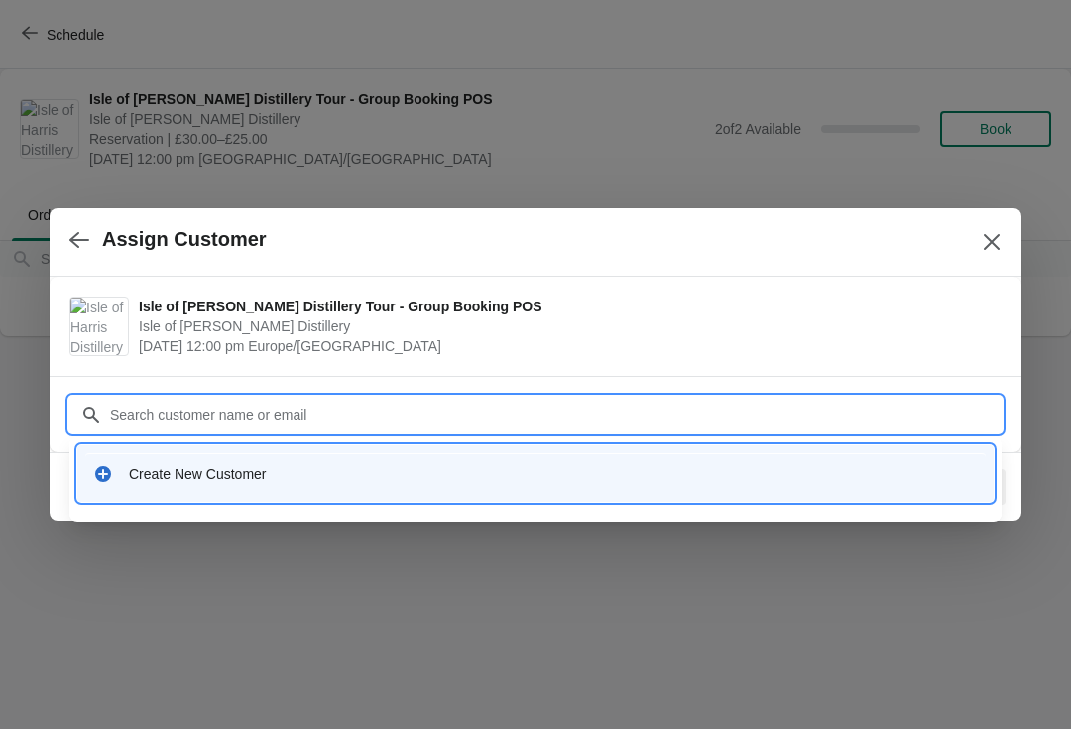
click at [393, 480] on div "Create New Customer" at bounding box center [553, 474] width 849 height 20
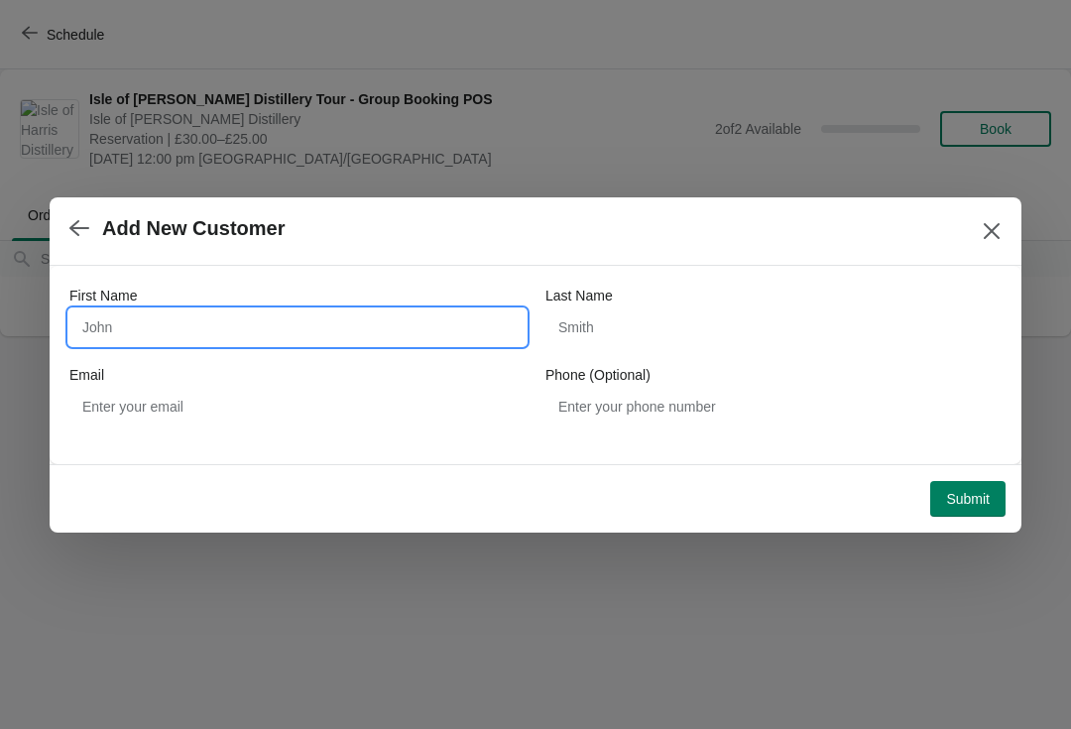
click at [226, 331] on input "First Name" at bounding box center [297, 328] width 456 height 36
type input "Tim"
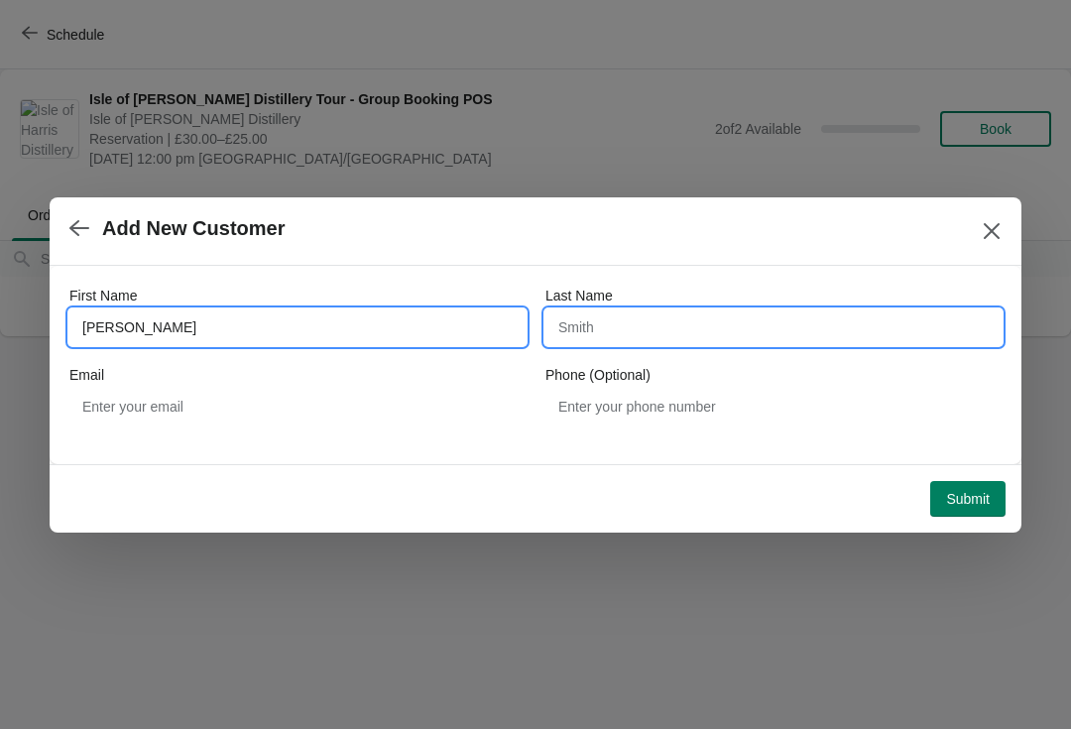
click at [640, 326] on input "Last Name" at bounding box center [774, 328] width 456 height 36
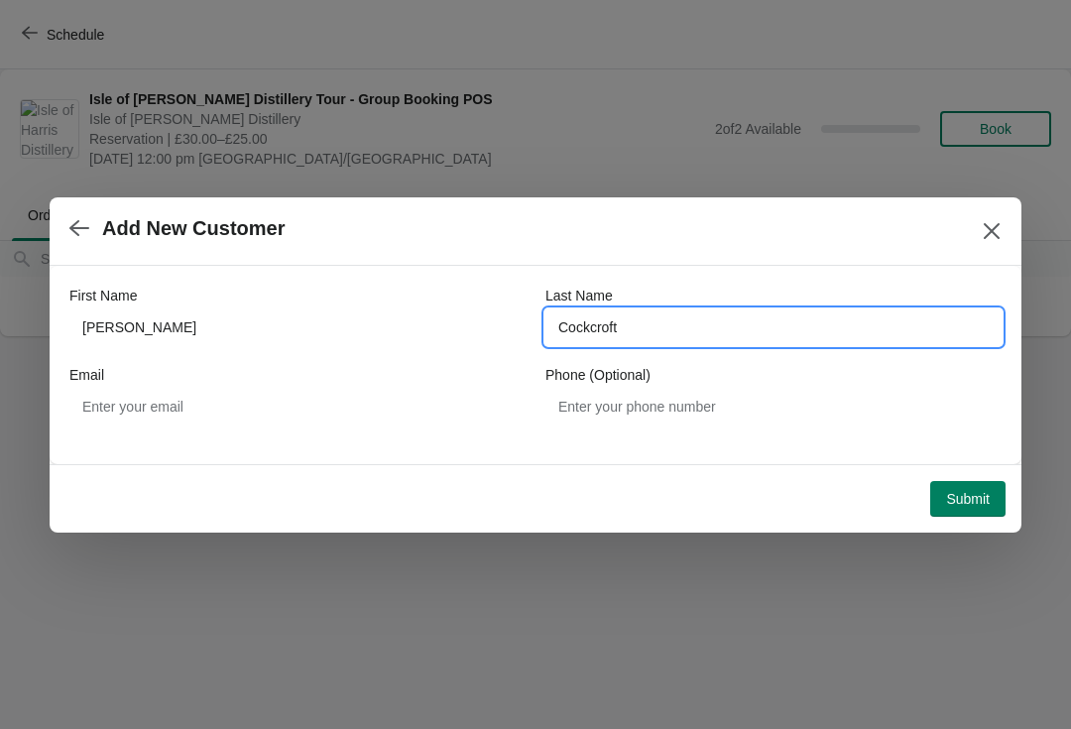
type input "Cockcroft"
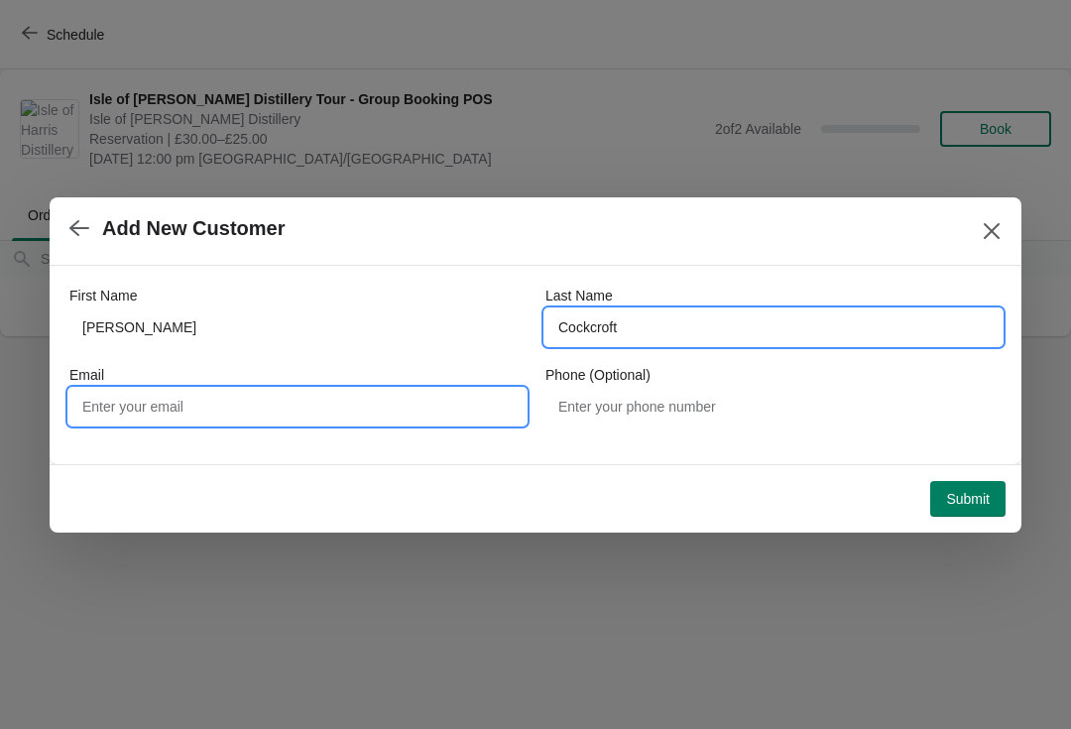
click at [238, 411] on input "Email" at bounding box center [297, 407] width 456 height 36
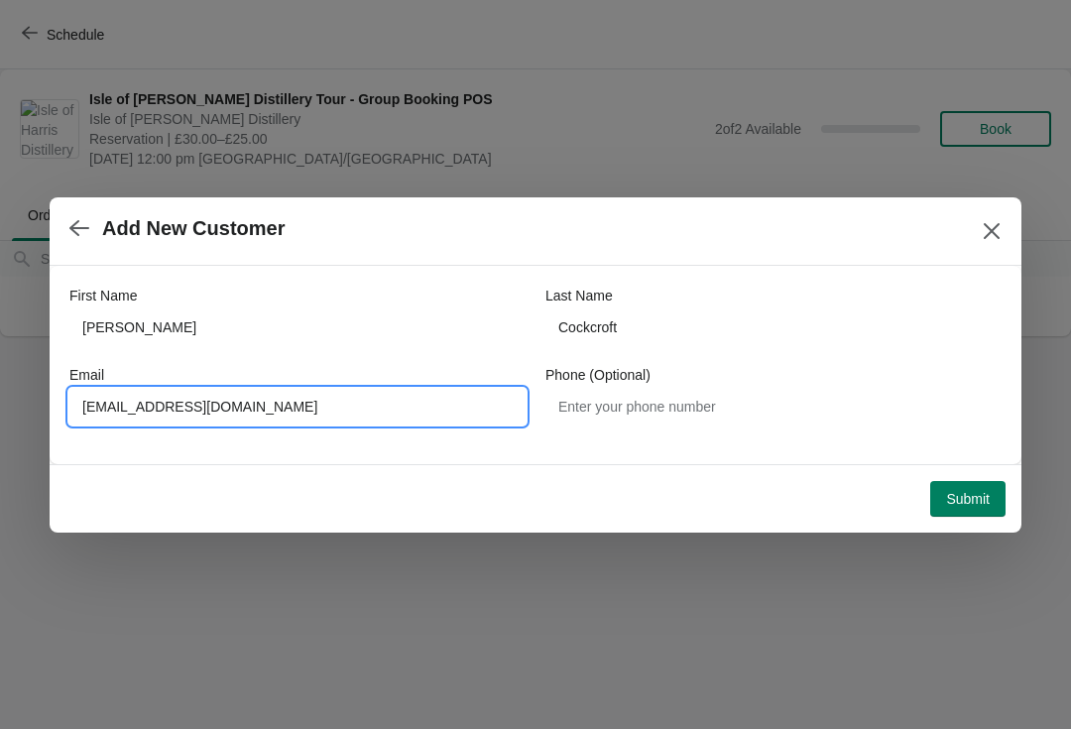
click at [134, 414] on input "marie0104@harrisdistillery.com" at bounding box center [297, 407] width 456 height 36
type input "Marie.morrison@harrisdistillery.com"
click at [992, 496] on button "Submit" at bounding box center [968, 499] width 75 height 36
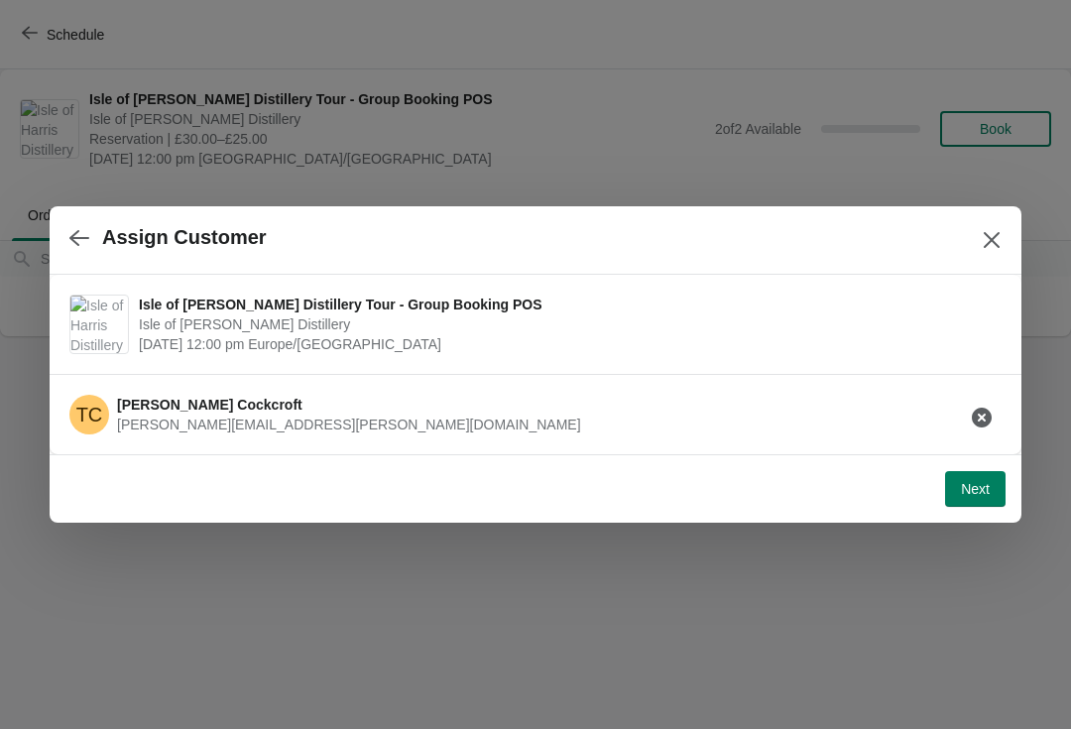
click at [982, 505] on button "Next" at bounding box center [975, 489] width 61 height 36
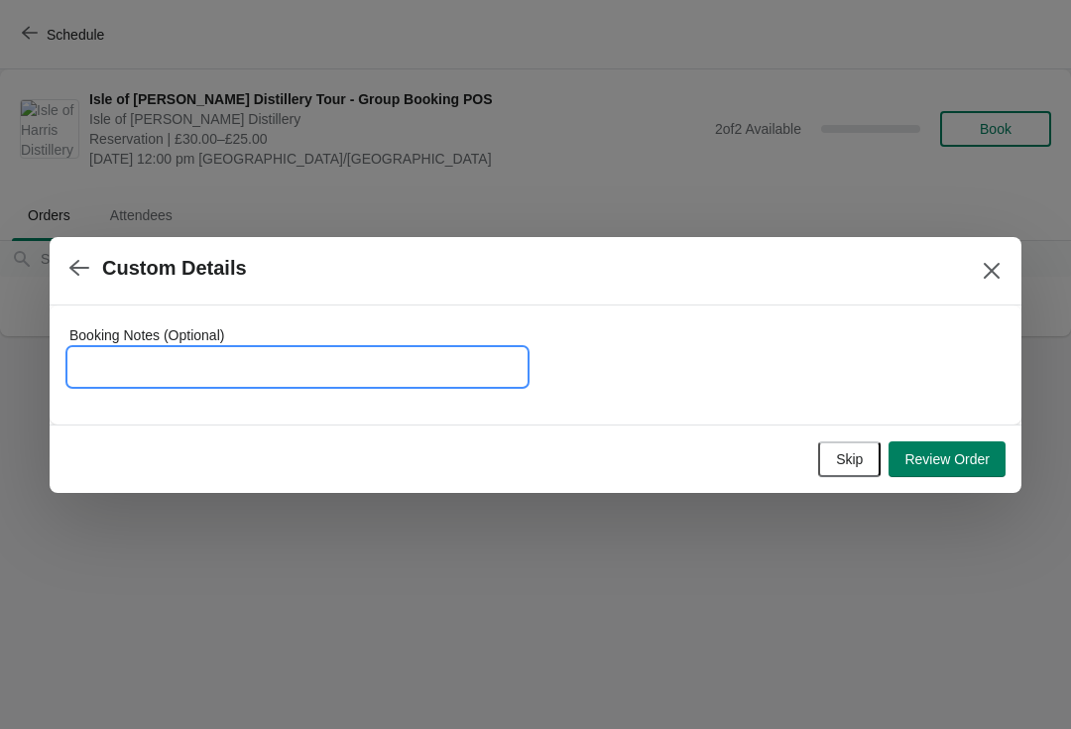
click at [287, 384] on input "Booking Notes (Optional)" at bounding box center [297, 367] width 456 height 36
type input "Tour has been paid #349368"
click at [973, 464] on span "Review Order" at bounding box center [947, 459] width 85 height 16
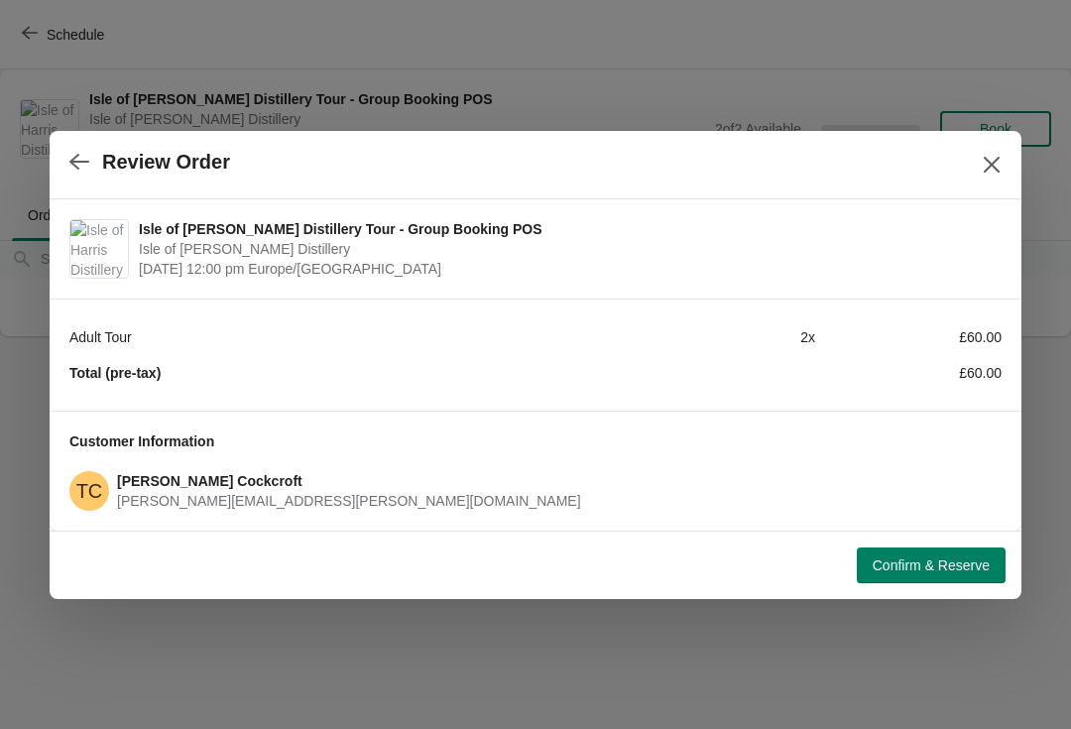
click at [938, 573] on span "Confirm & Reserve" at bounding box center [931, 566] width 117 height 16
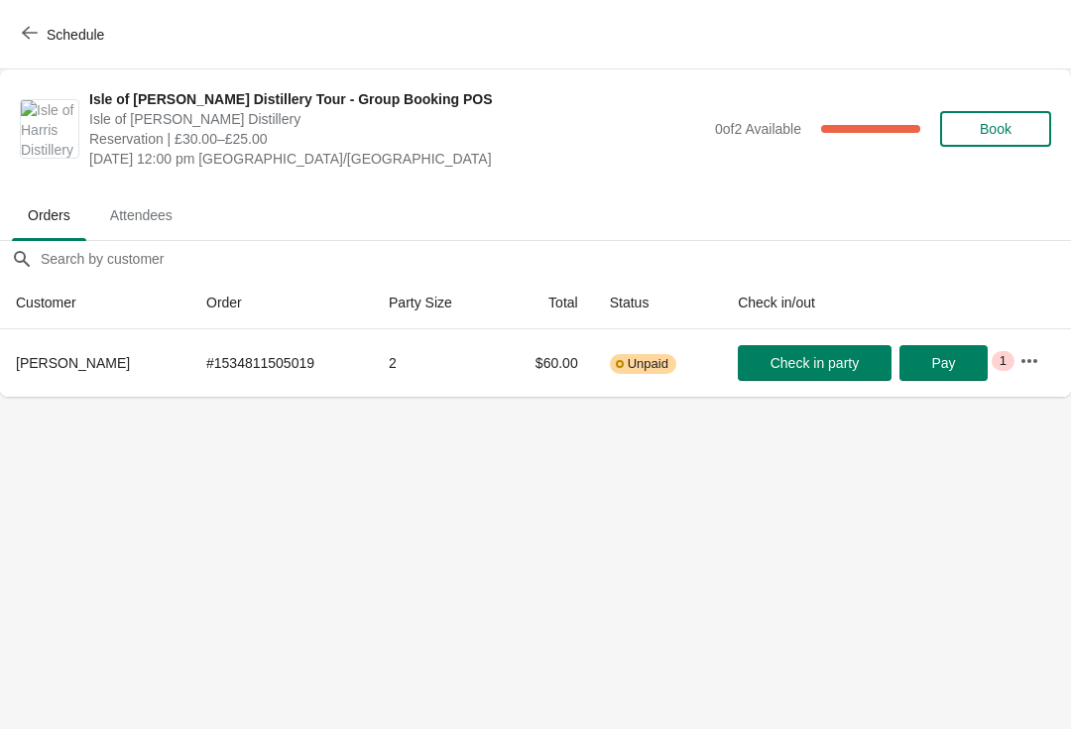
click at [40, 32] on span "Schedule" at bounding box center [65, 34] width 78 height 19
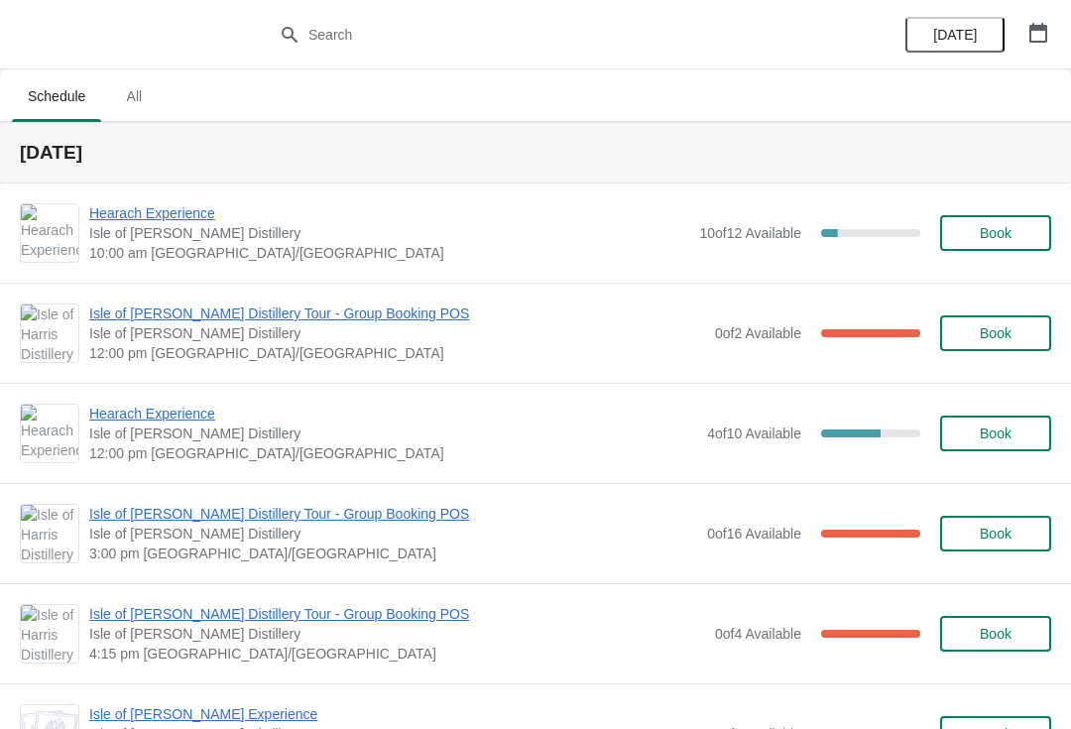
click at [150, 722] on span "Isle of [PERSON_NAME] Experience" at bounding box center [397, 714] width 616 height 20
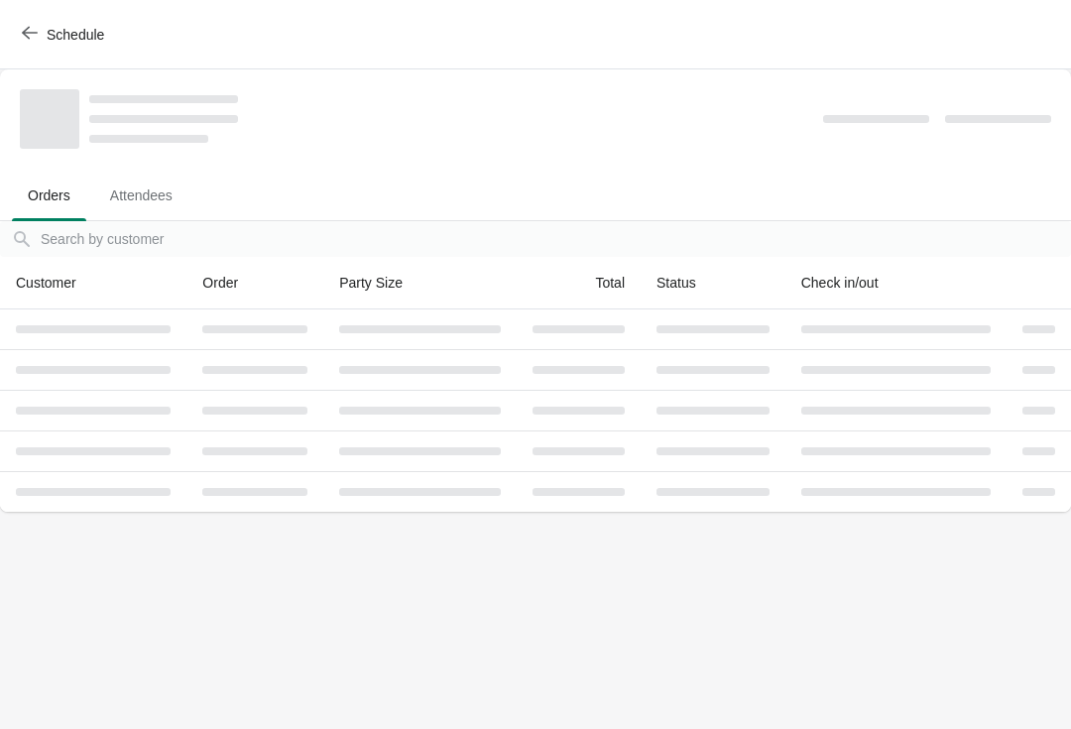
scroll to position [-1, 0]
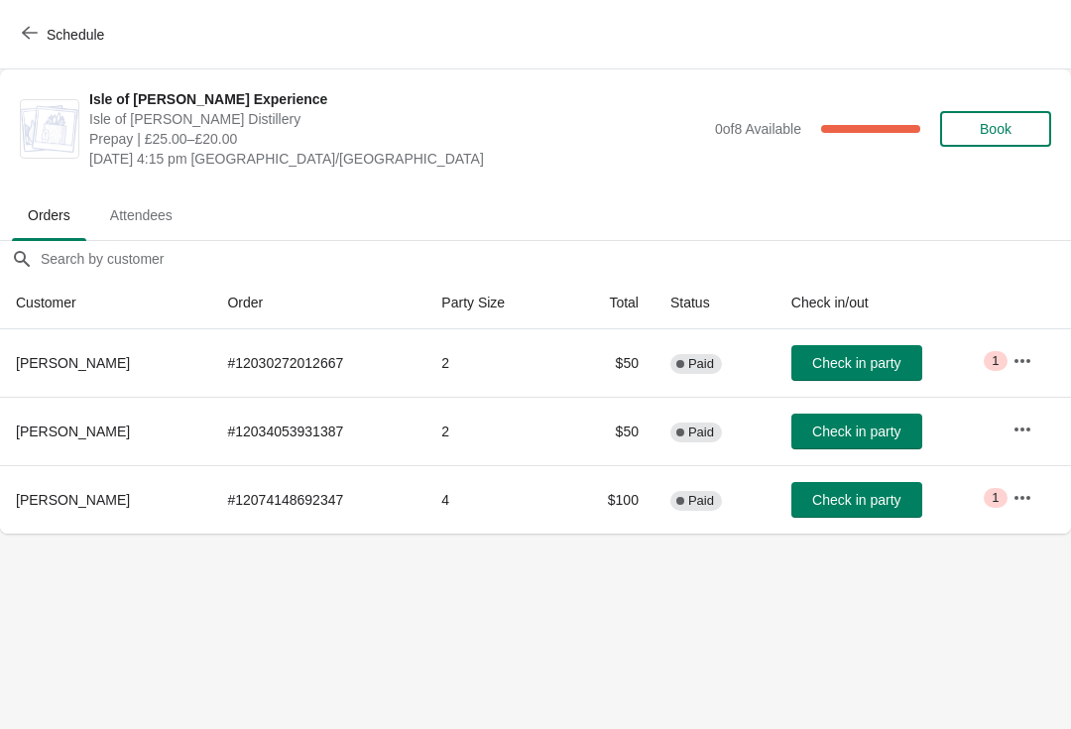
click at [1057, 410] on td at bounding box center [1034, 431] width 74 height 68
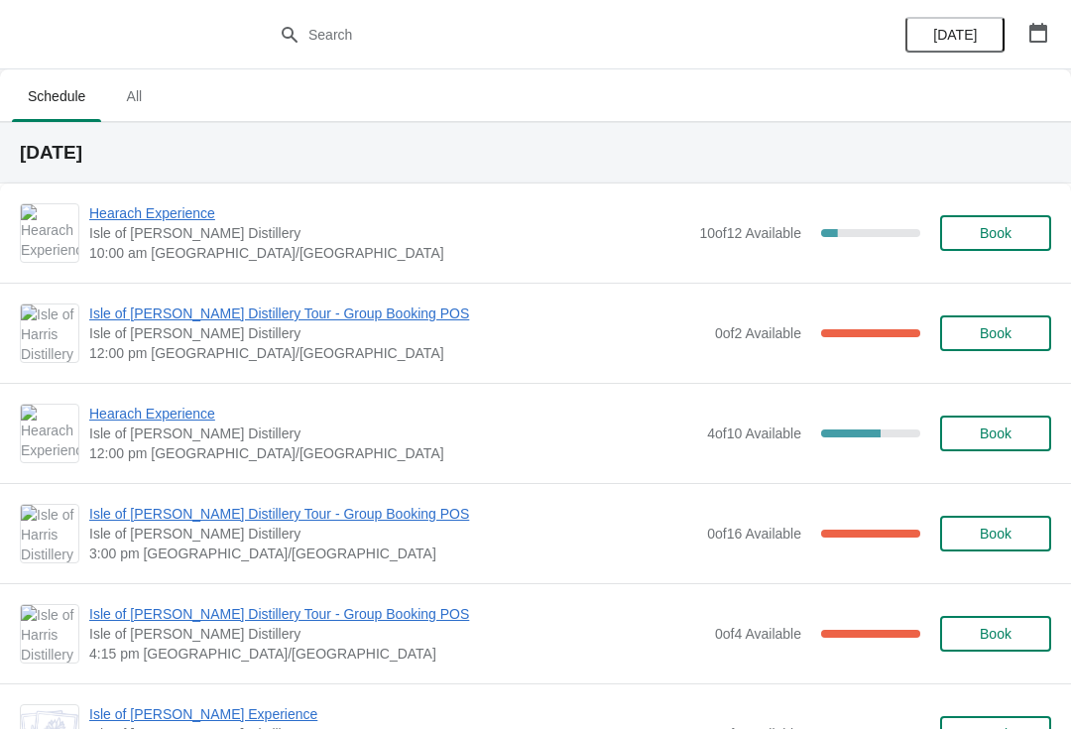
click at [1054, 24] on button "button" at bounding box center [1039, 33] width 36 height 36
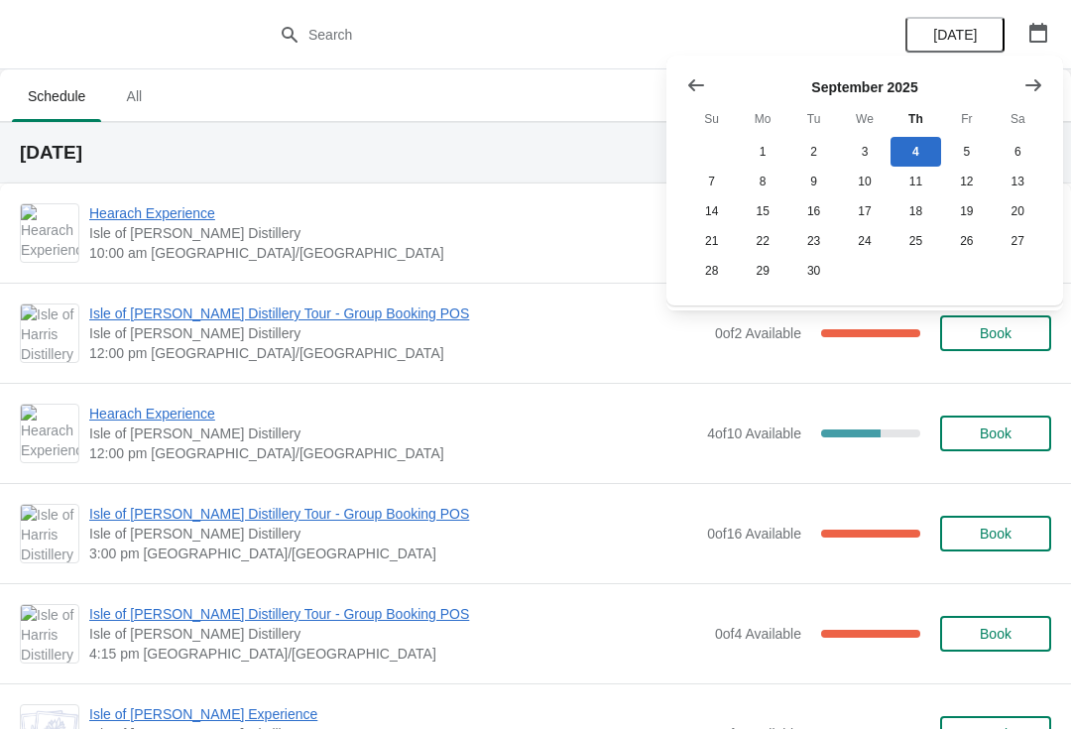
click at [1041, 35] on icon "button" at bounding box center [1039, 33] width 20 height 20
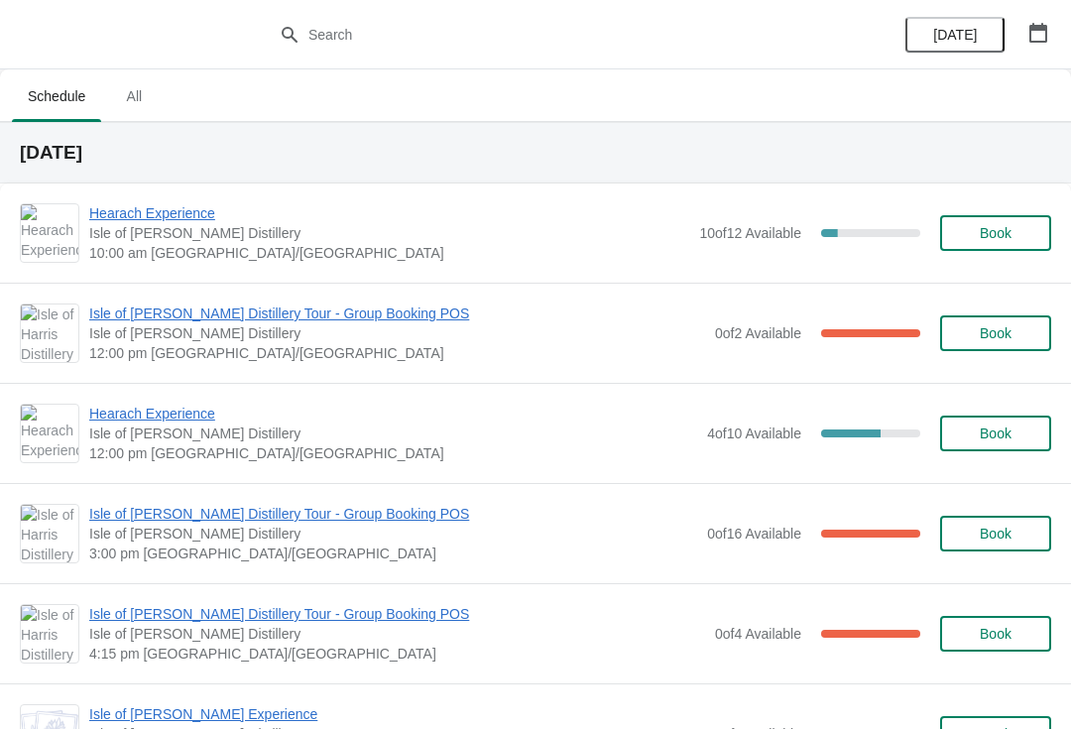
click at [1035, 33] on icon "button" at bounding box center [1039, 33] width 20 height 20
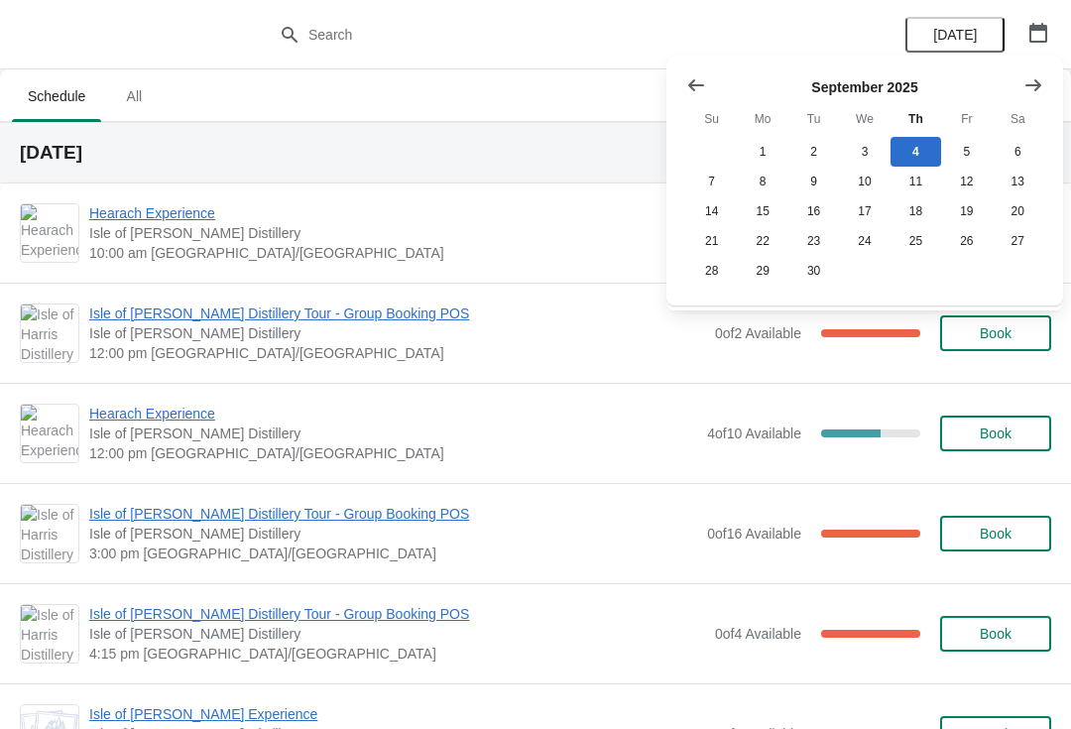
click at [1029, 85] on icon "Show next month, October 2025" at bounding box center [1034, 84] width 16 height 12
click at [762, 219] on button "13" at bounding box center [762, 211] width 51 height 30
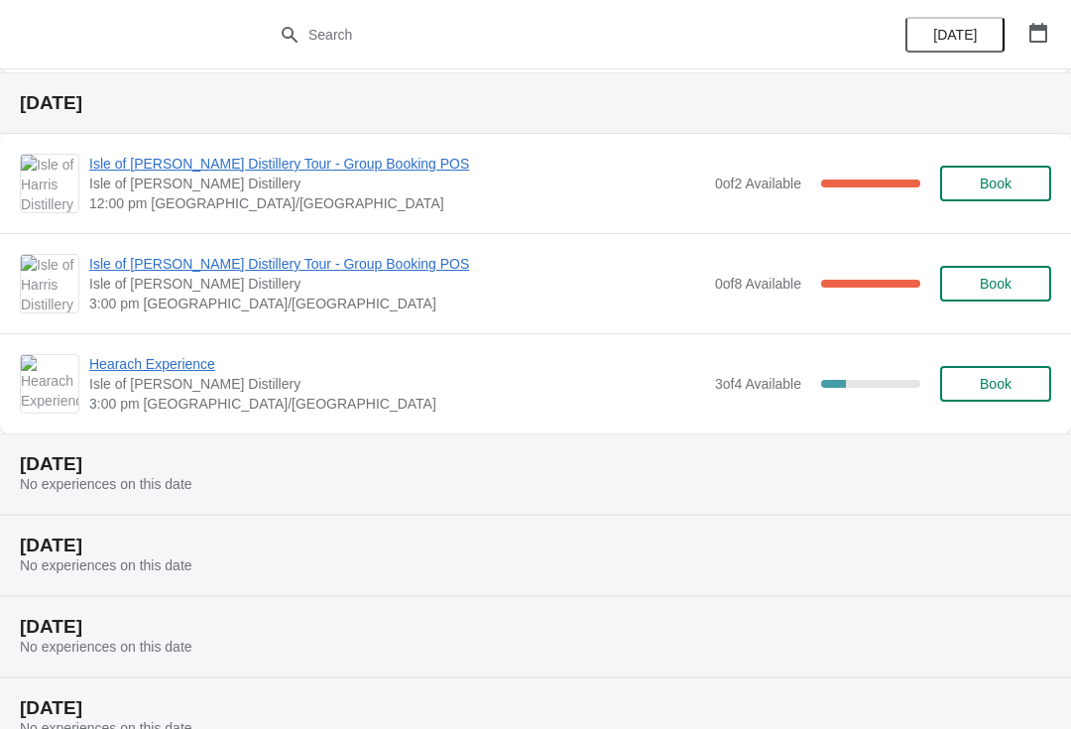
scroll to position [688, 0]
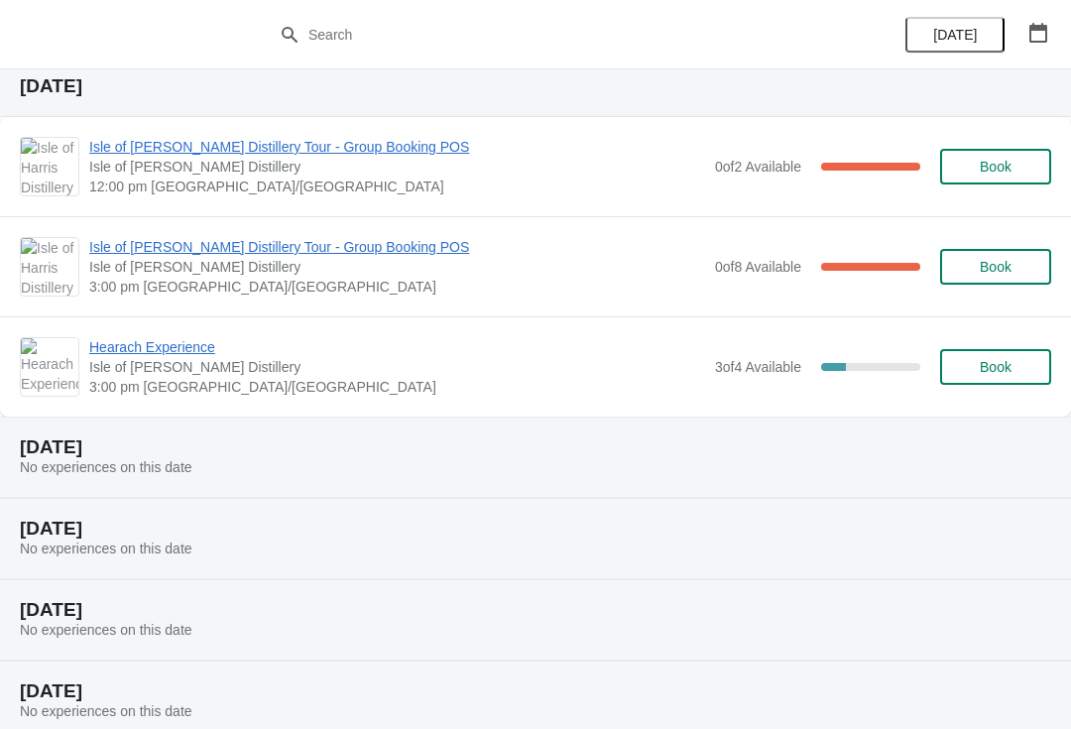
click at [288, 150] on span "Isle of [PERSON_NAME] Distillery Tour - Group Booking POS" at bounding box center [397, 147] width 616 height 20
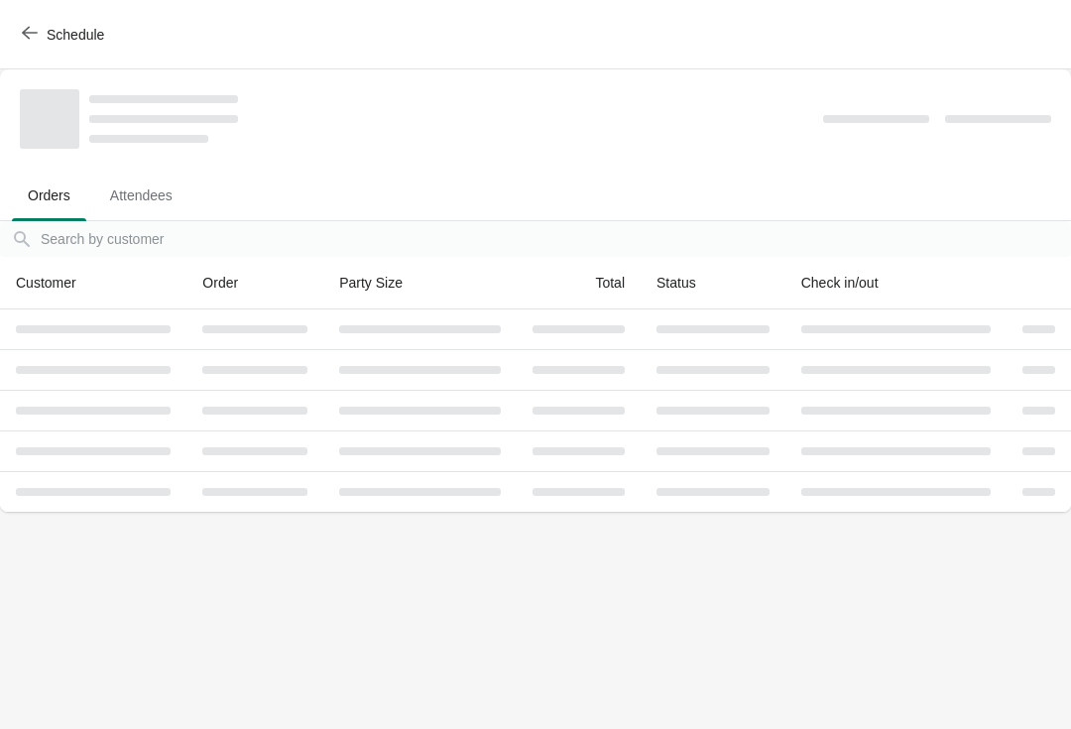
scroll to position [0, 0]
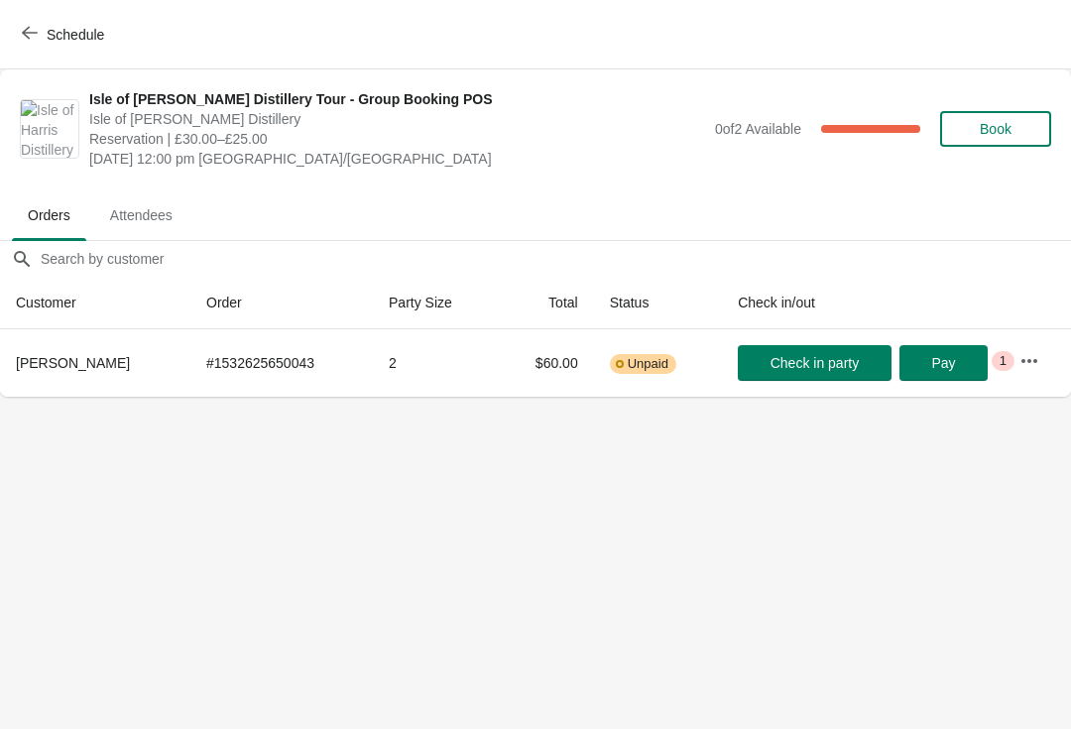
click at [33, 25] on icon "button" at bounding box center [30, 33] width 16 height 16
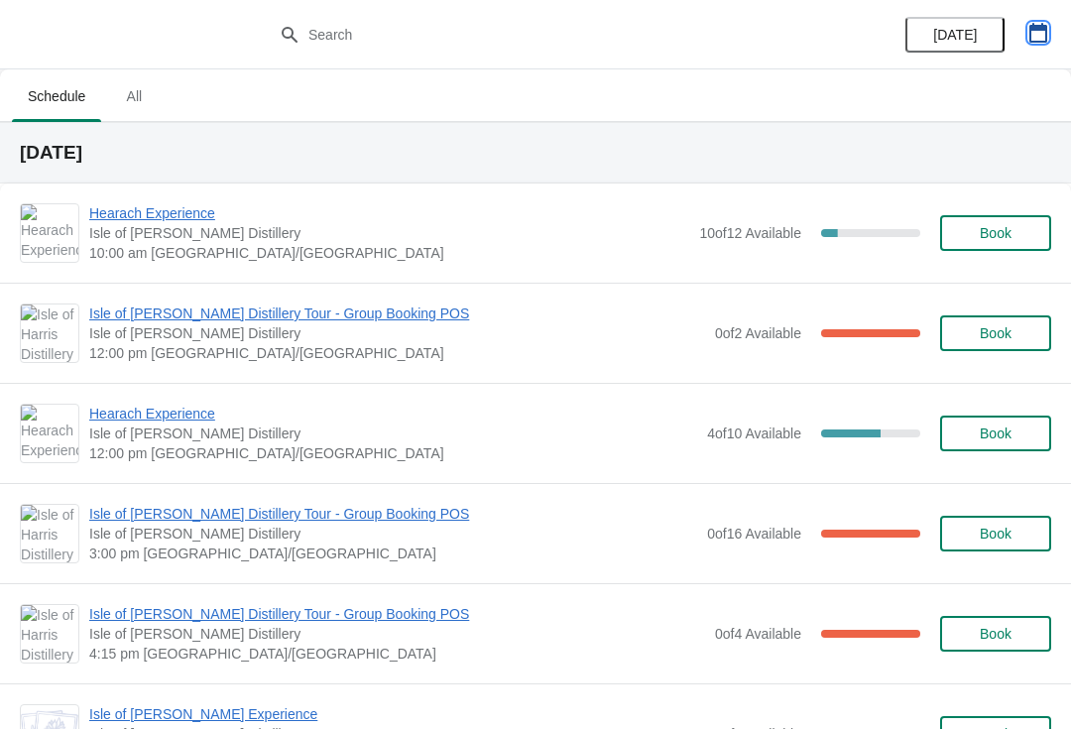
click at [1054, 16] on button "button" at bounding box center [1039, 33] width 36 height 36
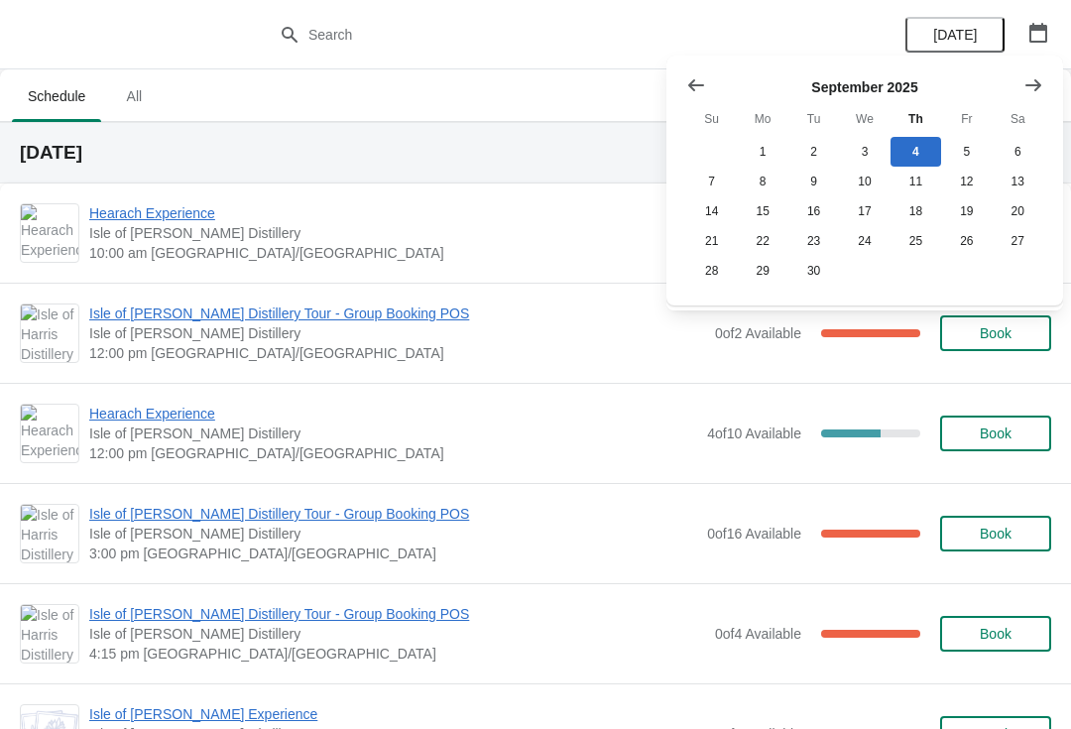
click at [1042, 79] on icon "Show next month, October 2025" at bounding box center [1034, 85] width 20 height 20
click at [870, 214] on button "15" at bounding box center [864, 211] width 51 height 30
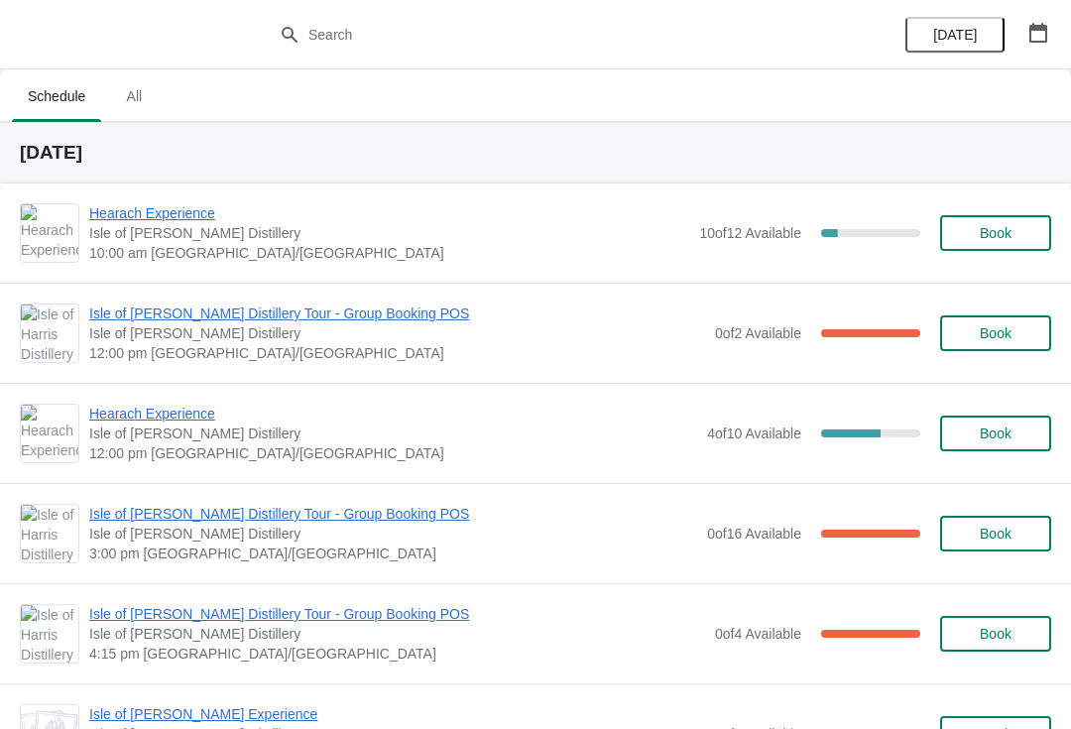
click at [164, 211] on span "Hearach Experience" at bounding box center [389, 213] width 600 height 20
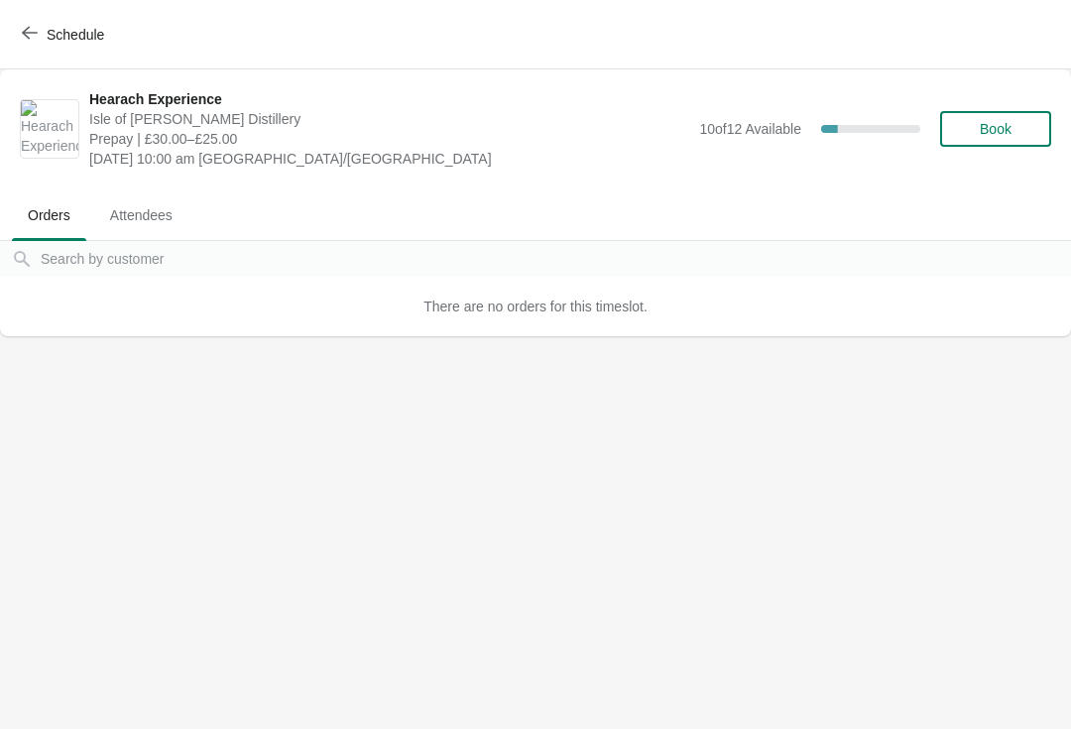
click at [44, 46] on button "Schedule" at bounding box center [65, 35] width 110 height 36
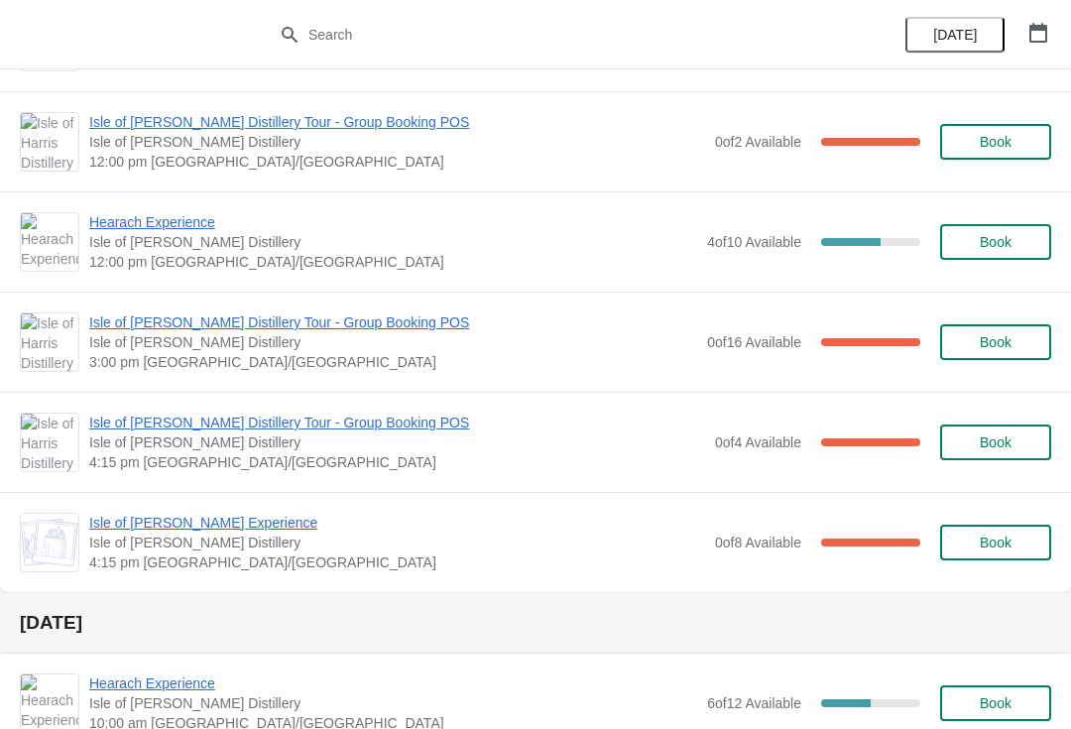
scroll to position [196, 0]
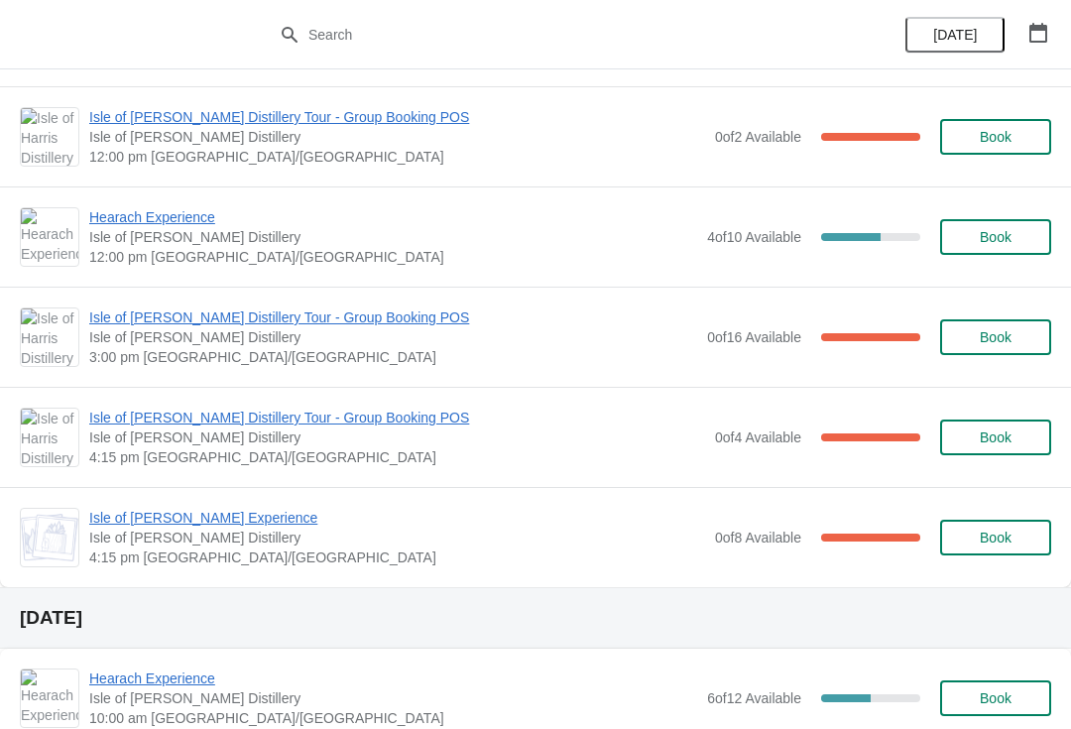
click at [186, 523] on span "Isle of [PERSON_NAME] Experience" at bounding box center [397, 518] width 616 height 20
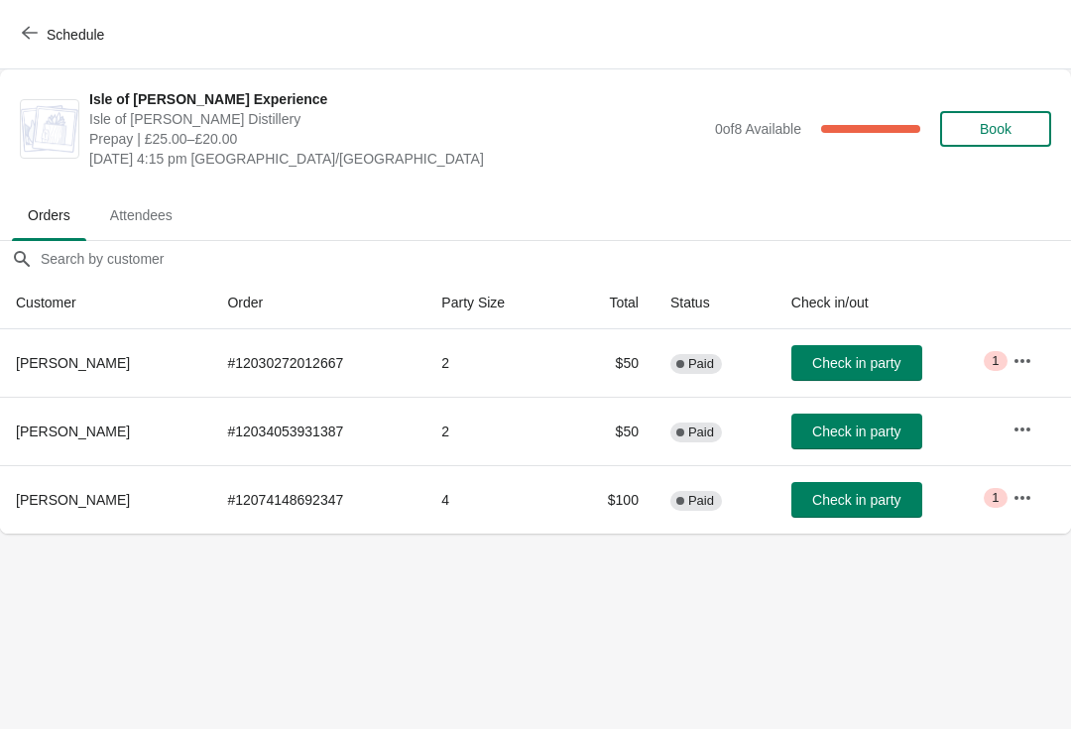
click at [14, 45] on button "Schedule" at bounding box center [65, 35] width 110 height 36
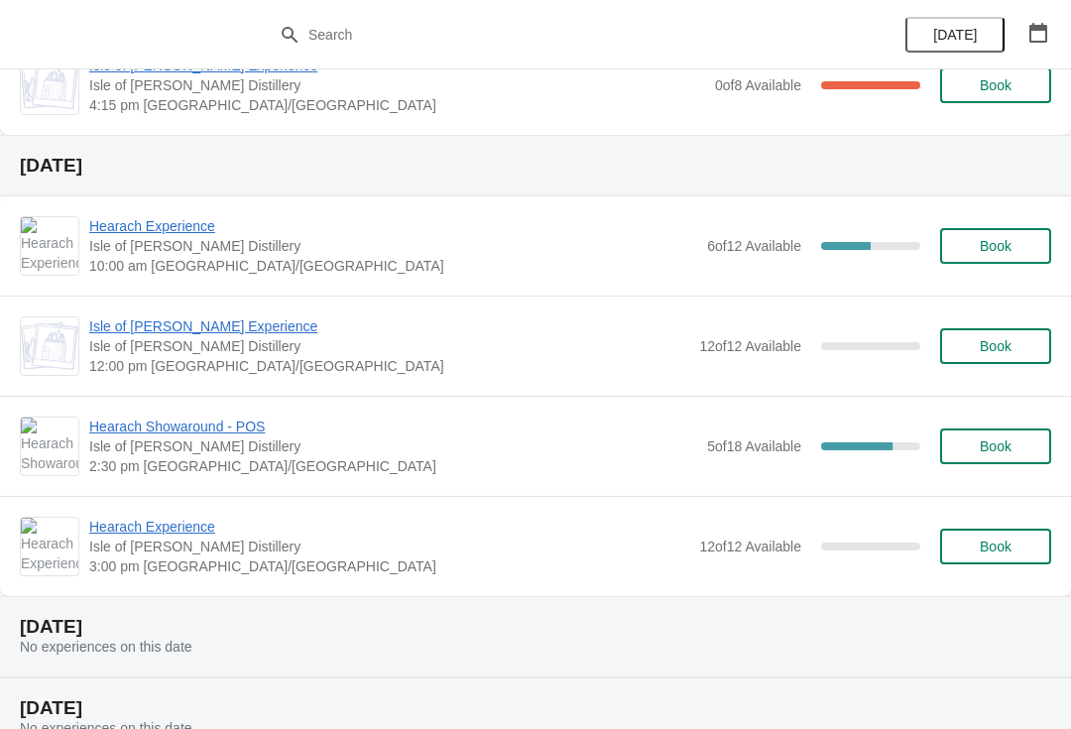
scroll to position [646, 0]
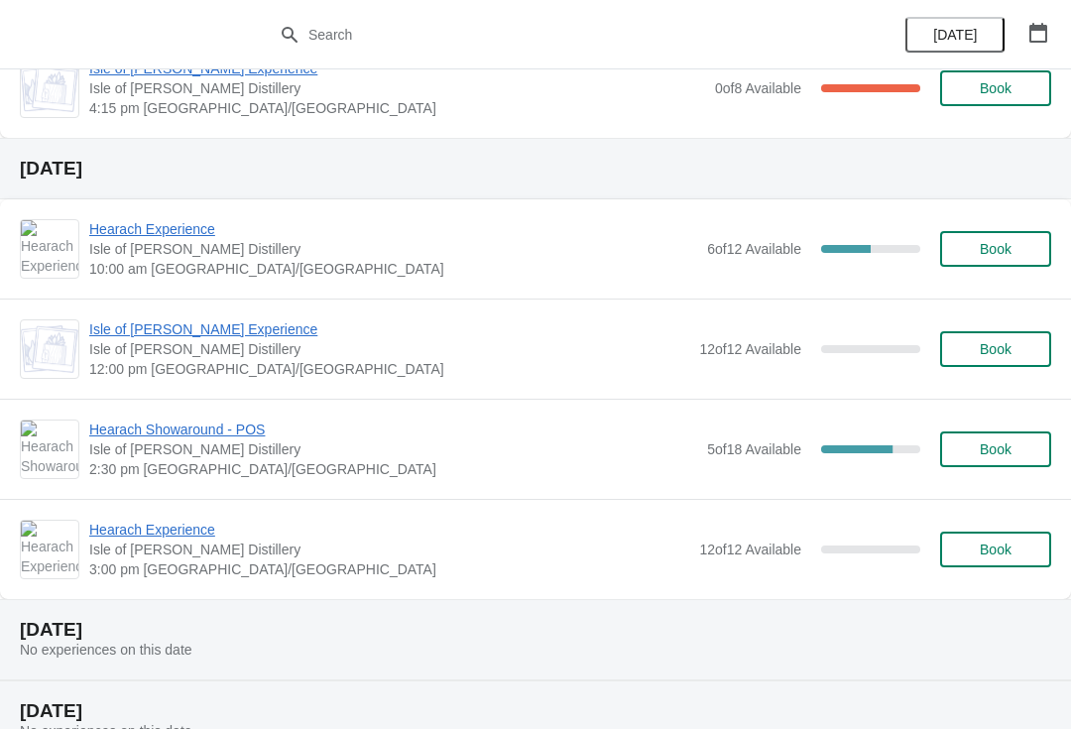
click at [154, 235] on span "Hearach Experience" at bounding box center [393, 229] width 608 height 20
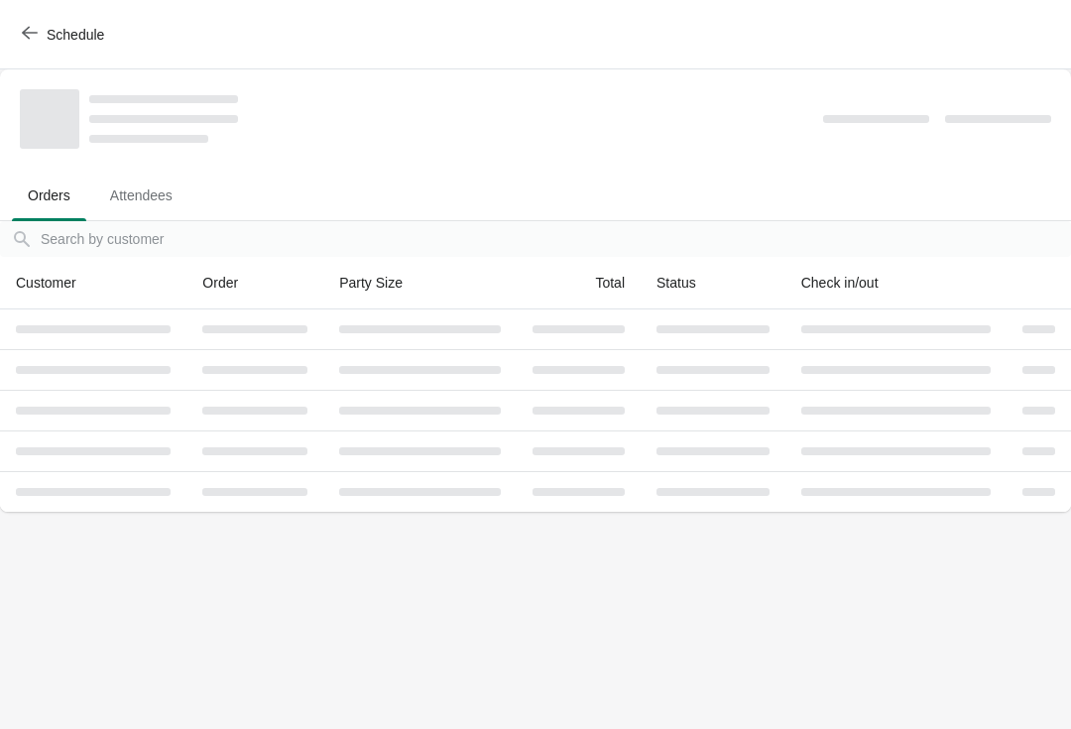
scroll to position [0, 0]
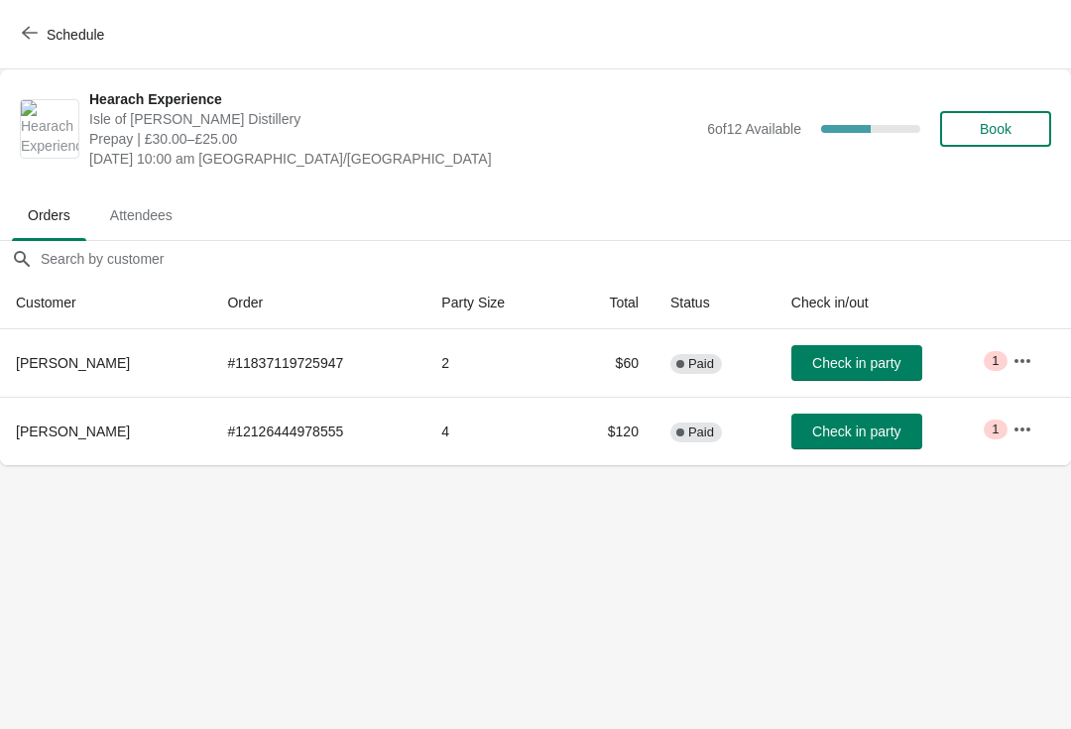
click at [35, 39] on icon "button" at bounding box center [30, 33] width 16 height 16
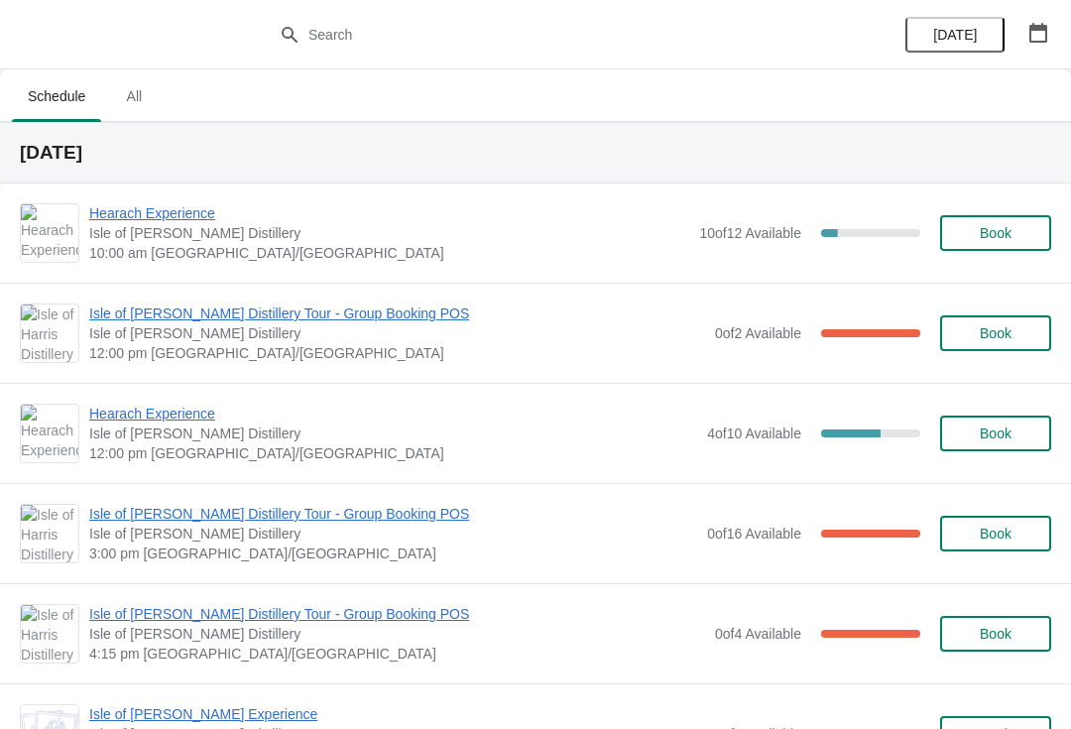
click at [128, 722] on span "Isle of [PERSON_NAME] Experience" at bounding box center [397, 714] width 616 height 20
